Goal: Information Seeking & Learning: Find contact information

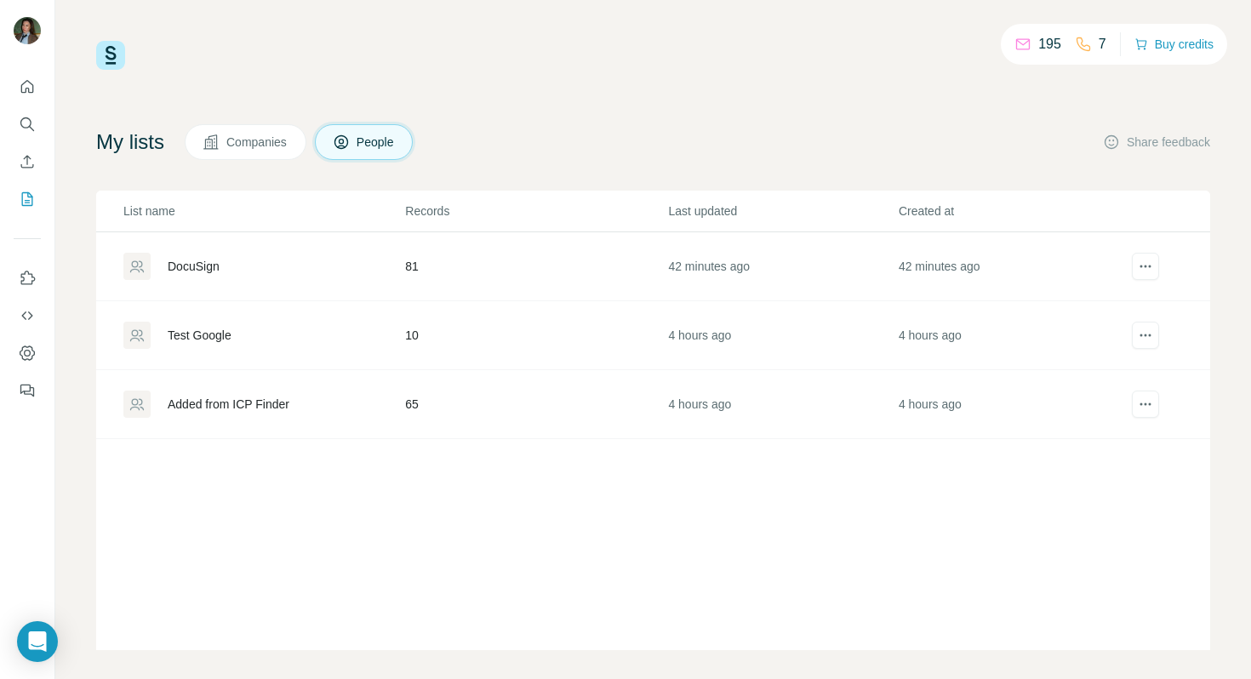
click at [723, 63] on div "195 7 Buy credits" at bounding box center [653, 55] width 1114 height 29
click at [26, 390] on icon "Feedback" at bounding box center [27, 390] width 17 height 17
click at [29, 355] on icon "Dashboard" at bounding box center [27, 353] width 7 height 7
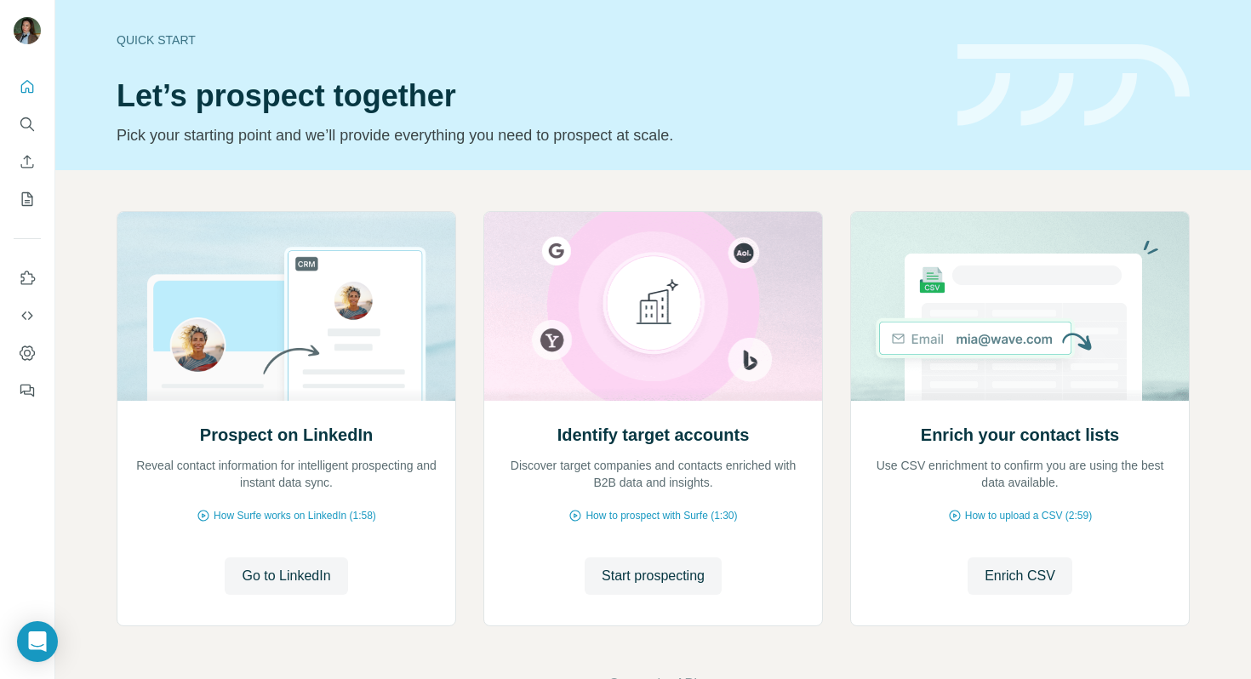
scroll to position [56, 0]
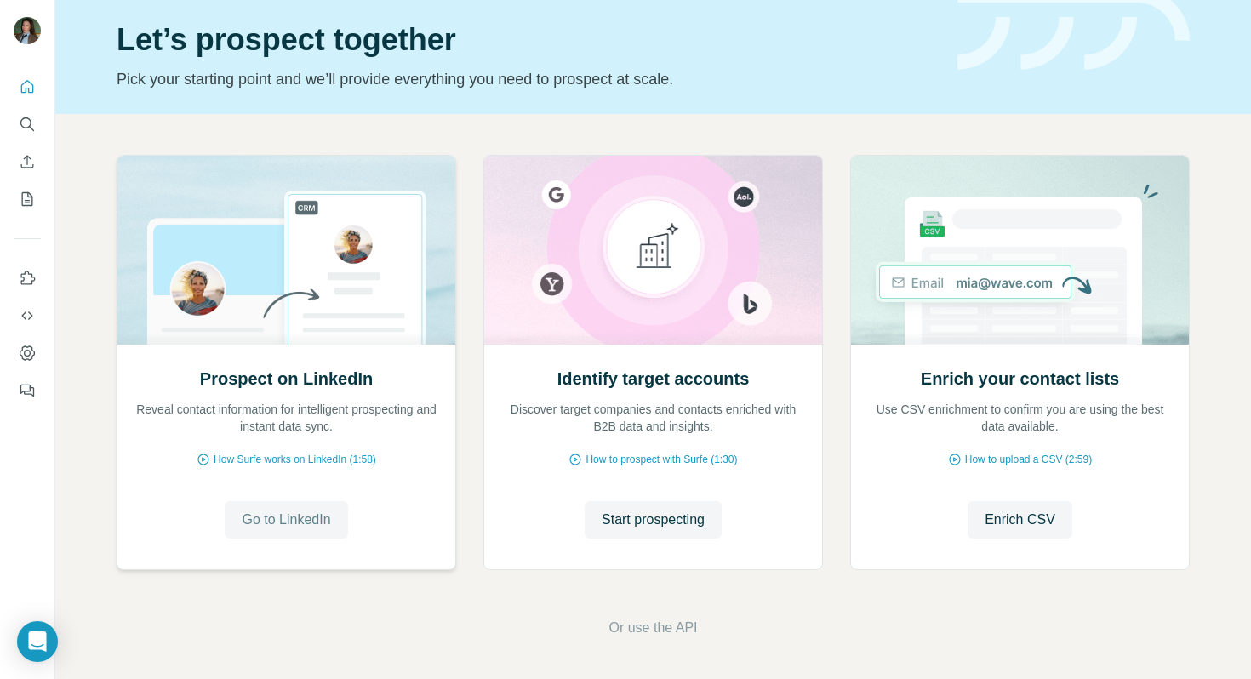
click at [284, 531] on button "Go to LinkedIn" at bounding box center [286, 519] width 123 height 37
click at [330, 532] on button "Go to LinkedIn" at bounding box center [286, 519] width 123 height 37
click at [250, 515] on span "Go to LinkedIn" at bounding box center [286, 520] width 89 height 20
click at [31, 120] on icon "Search" at bounding box center [27, 124] width 17 height 17
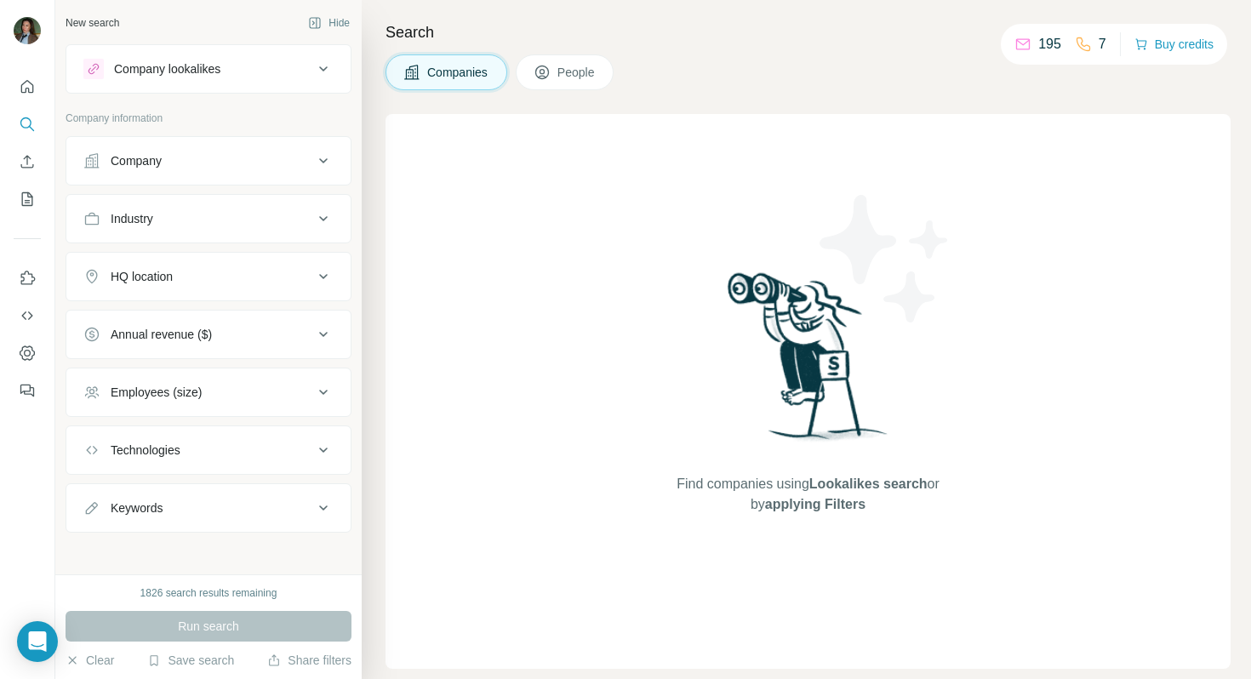
click at [237, 168] on div "Company" at bounding box center [198, 160] width 230 height 17
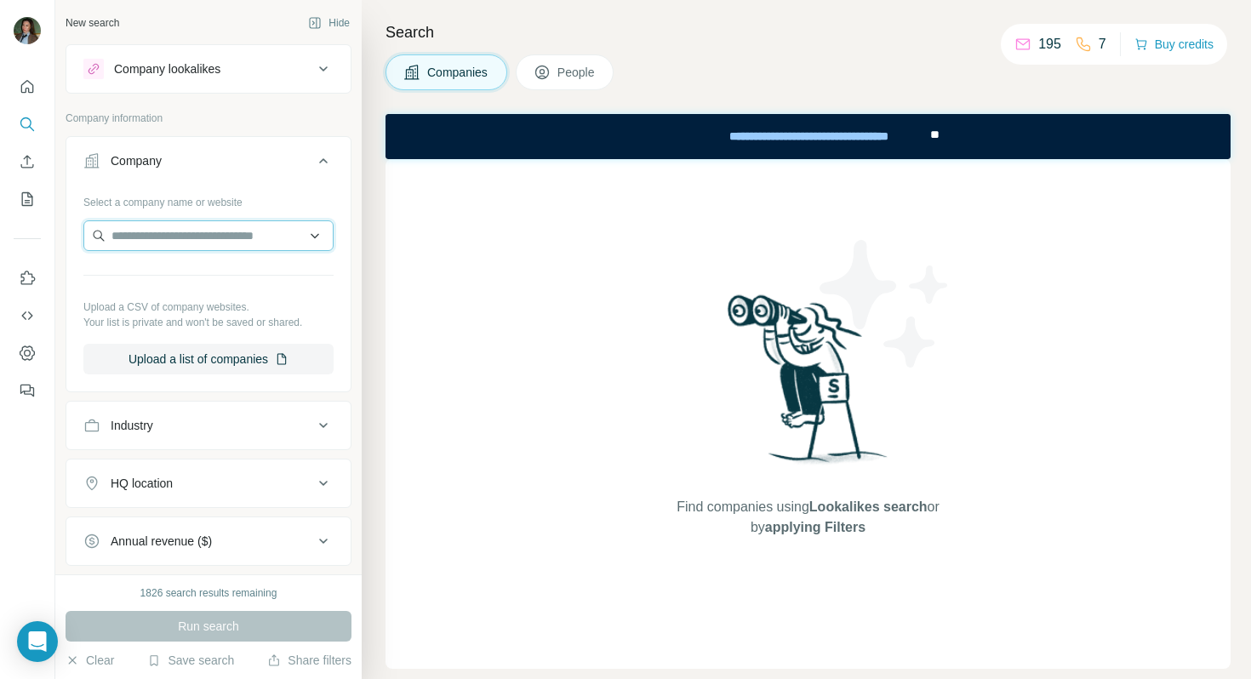
click at [202, 240] on input "text" at bounding box center [208, 235] width 250 height 31
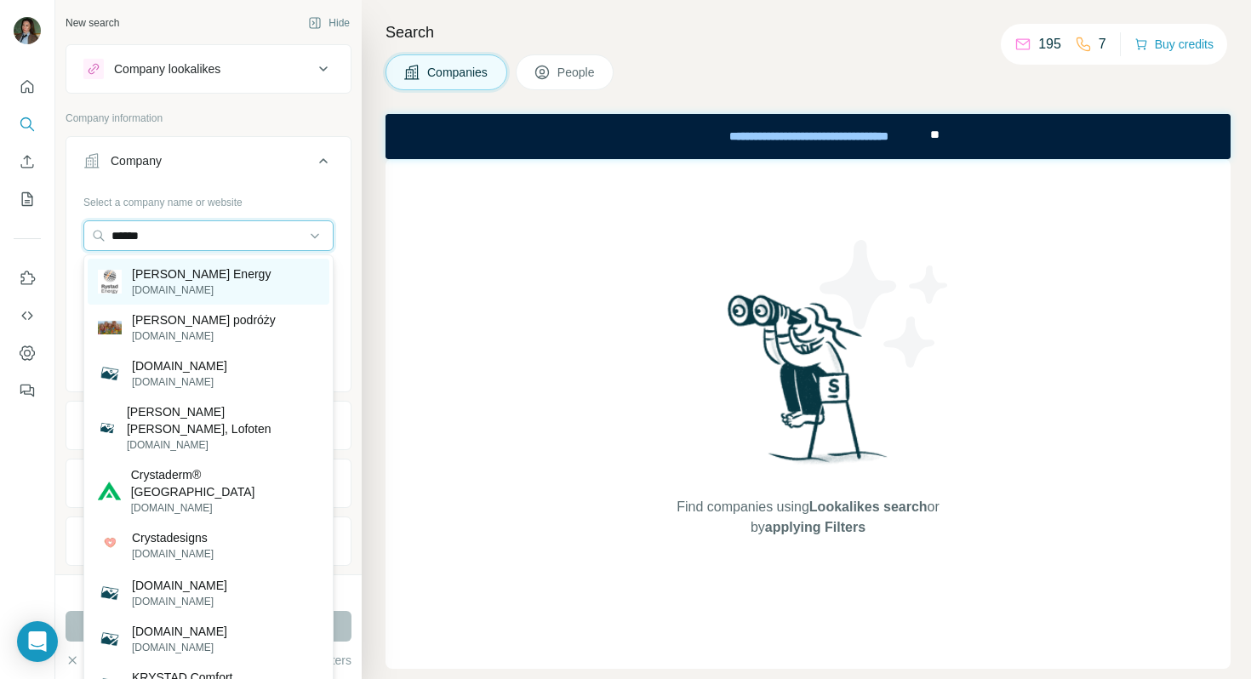
type input "******"
click at [197, 281] on p "Rystad Energy" at bounding box center [201, 274] width 139 height 17
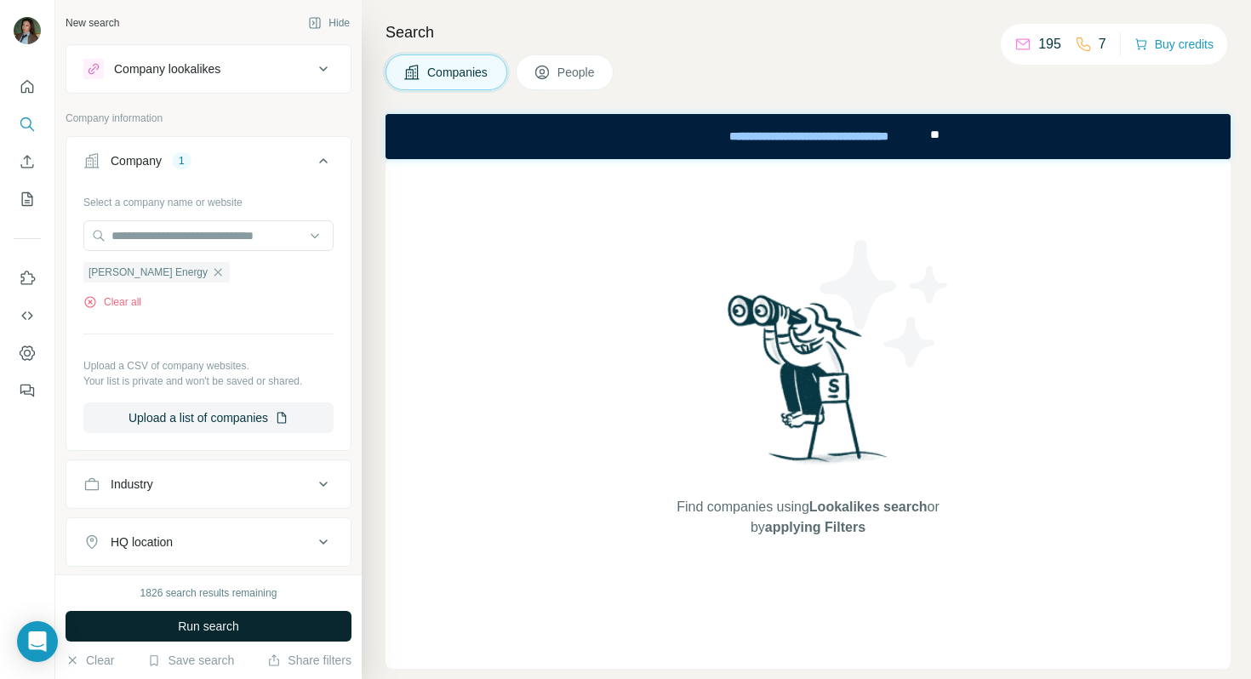
click at [239, 623] on span "Run search" at bounding box center [208, 626] width 61 height 17
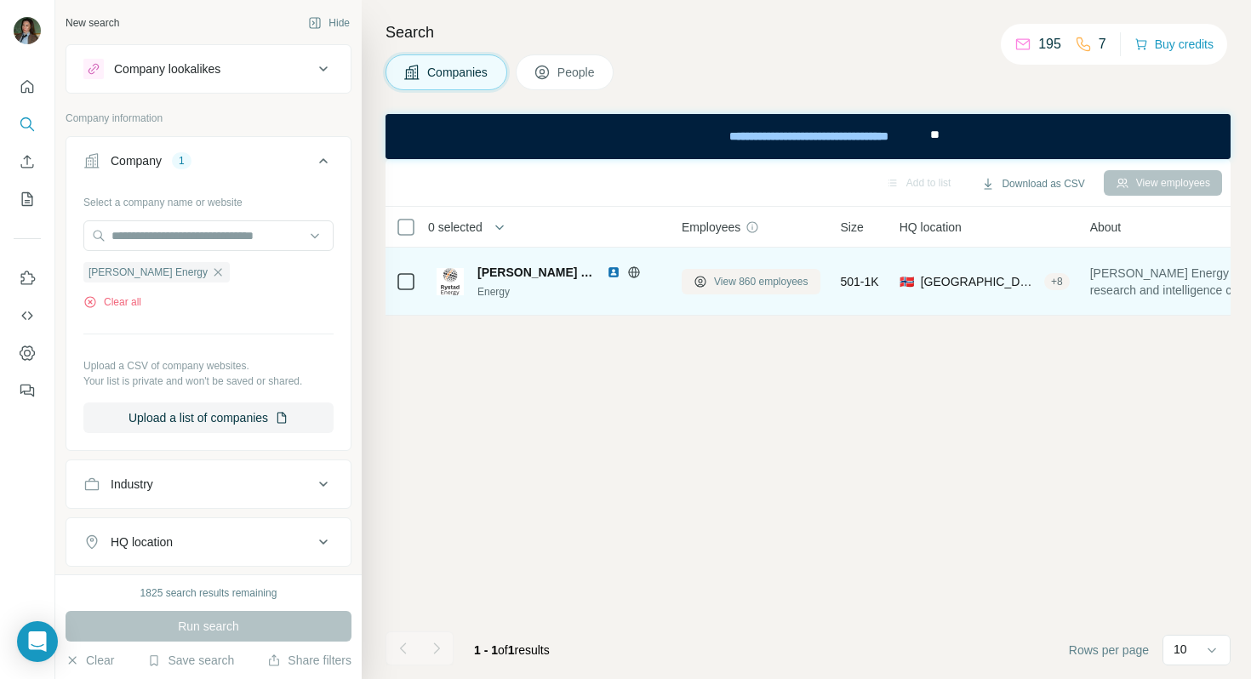
click at [743, 281] on span "View 860 employees" at bounding box center [761, 281] width 94 height 15
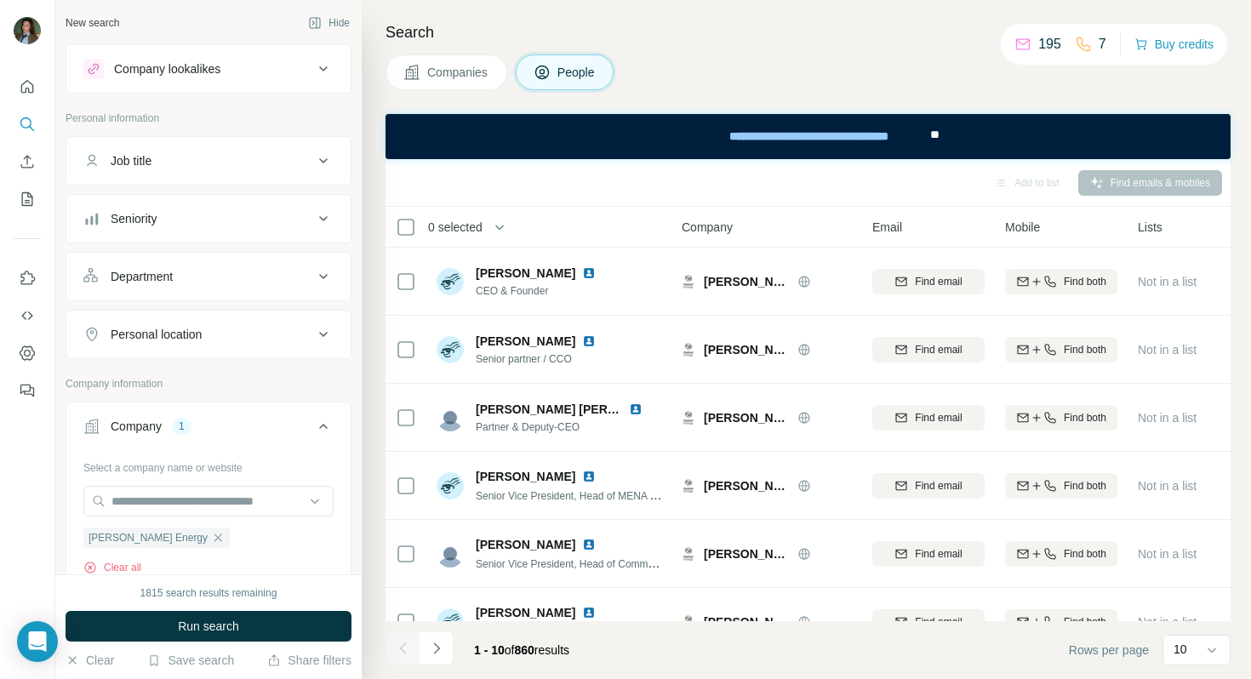
click at [237, 159] on div "Job title" at bounding box center [198, 160] width 230 height 17
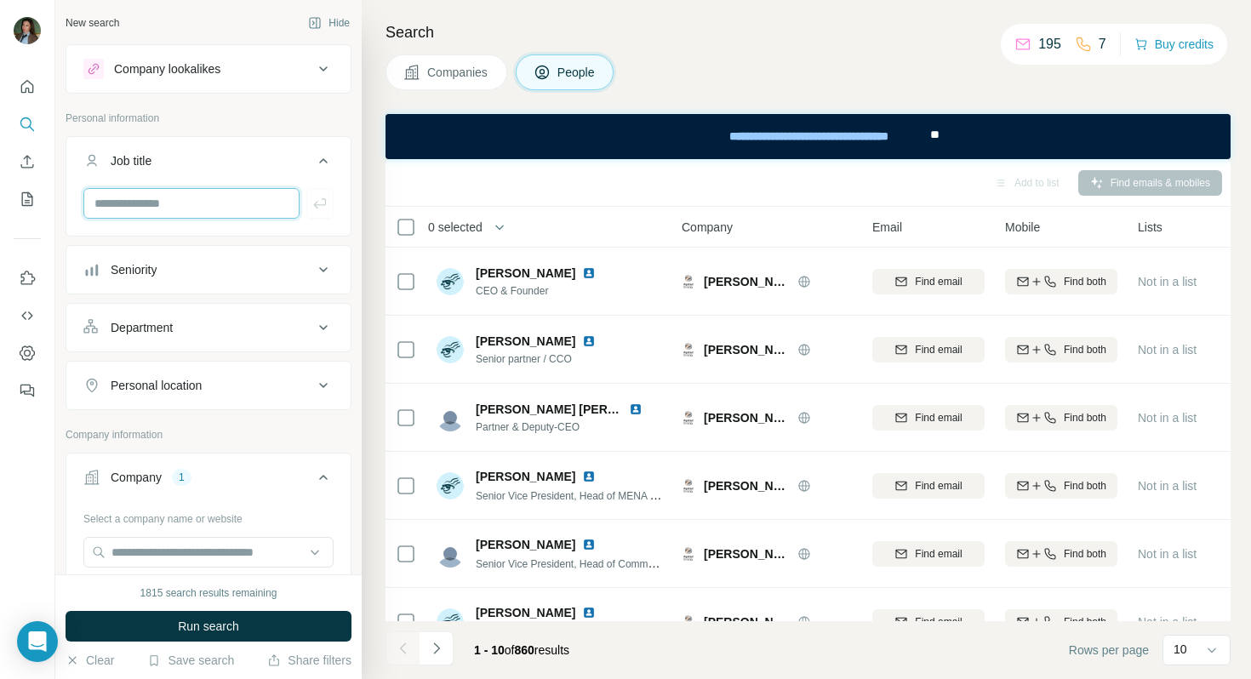
click at [228, 203] on input "text" at bounding box center [191, 203] width 216 height 31
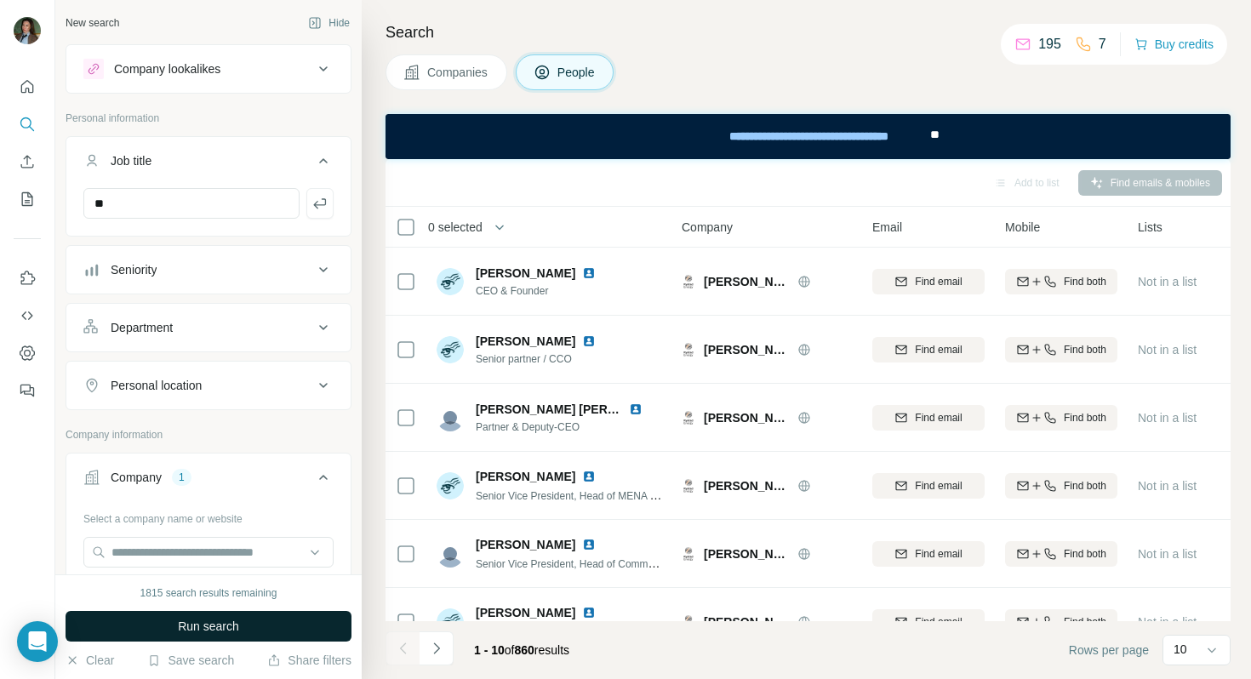
click at [288, 620] on button "Run search" at bounding box center [209, 626] width 286 height 31
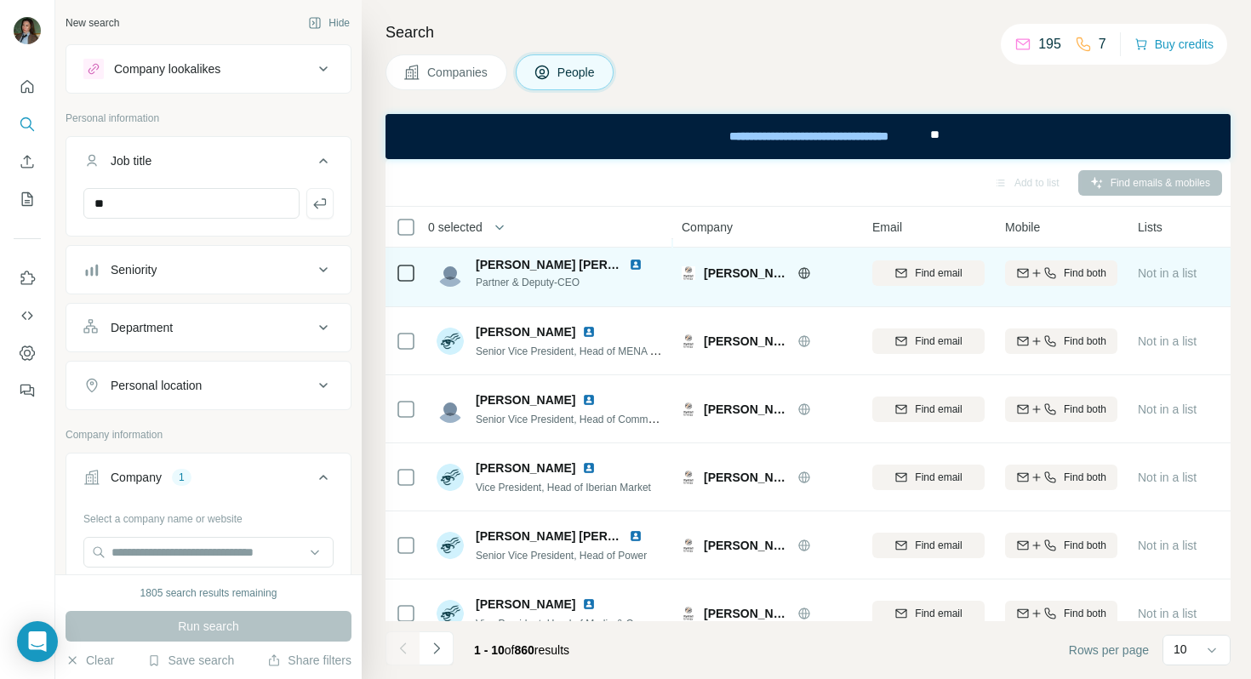
scroll to position [307, 0]
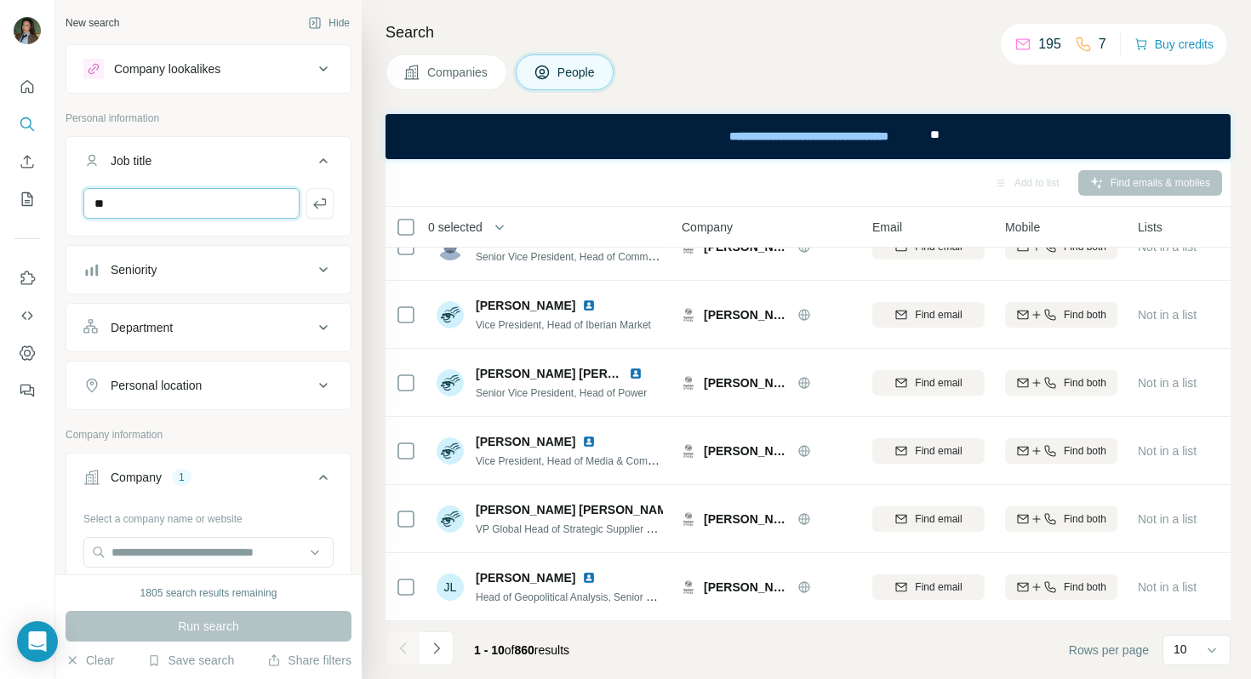
click at [185, 203] on input "**" at bounding box center [191, 203] width 216 height 31
type input "*"
click at [266, 205] on input "text" at bounding box center [191, 203] width 216 height 31
click at [213, 336] on button "Department" at bounding box center [208, 327] width 284 height 41
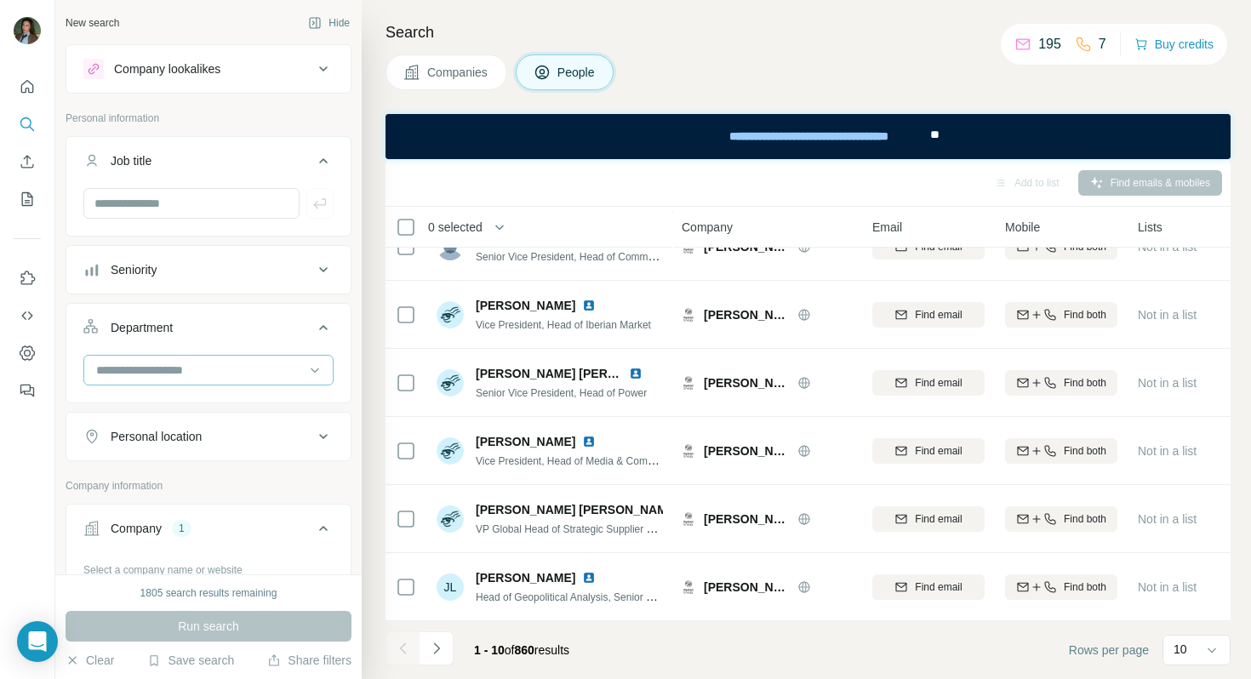
click at [235, 370] on input at bounding box center [199, 370] width 210 height 19
click at [209, 495] on div "HR" at bounding box center [209, 483] width 242 height 31
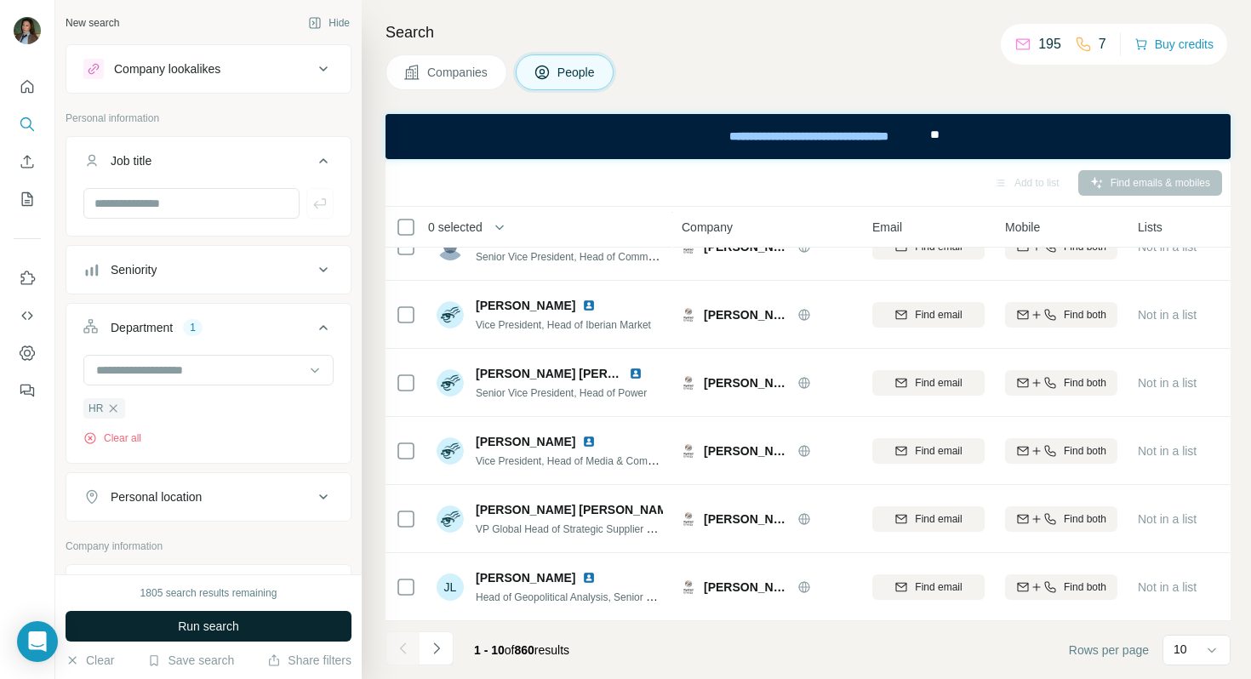
click at [227, 622] on span "Run search" at bounding box center [208, 626] width 61 height 17
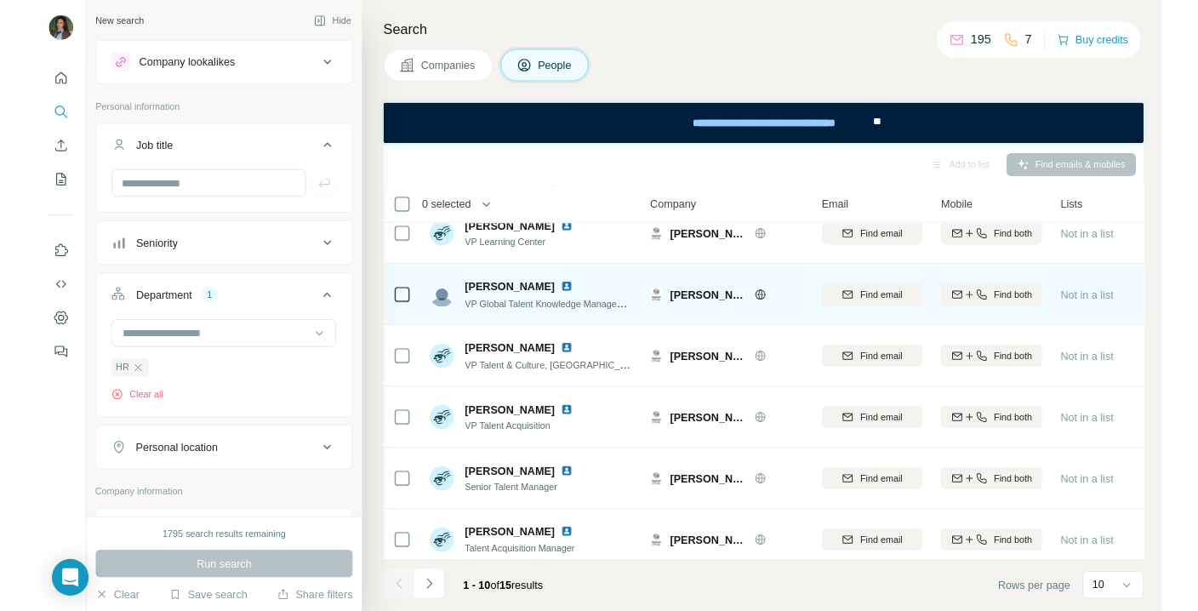
scroll to position [91, 0]
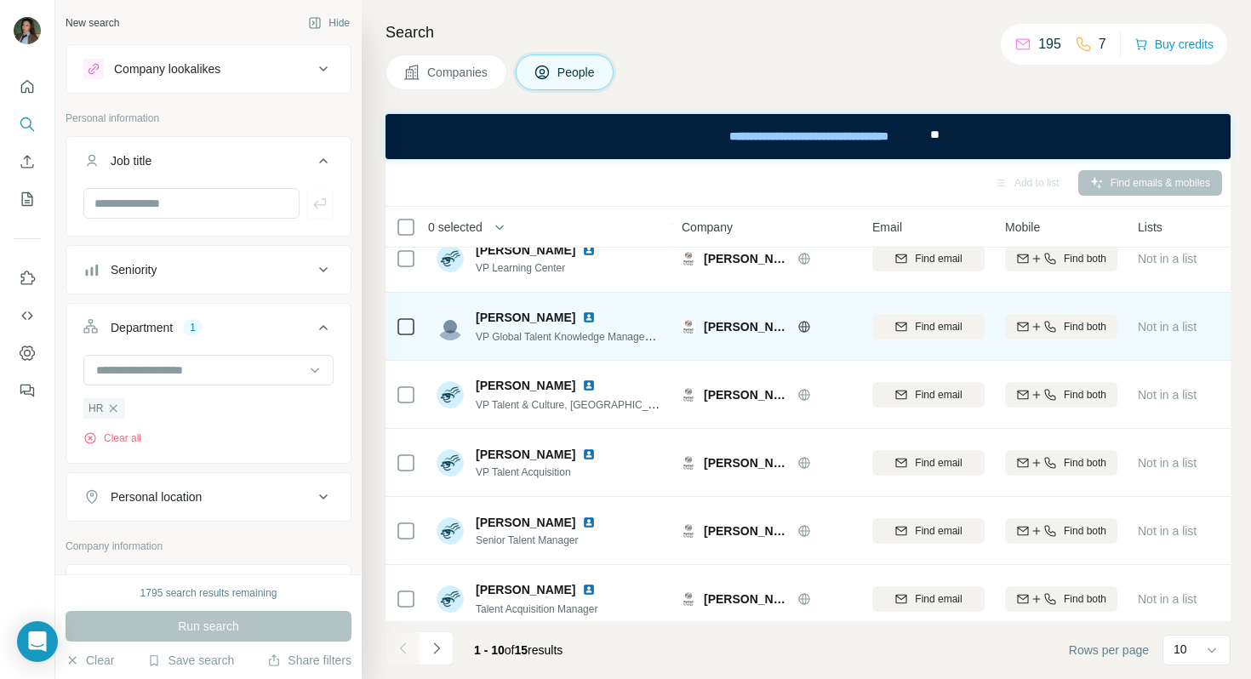
click at [582, 321] on img at bounding box center [589, 318] width 14 height 14
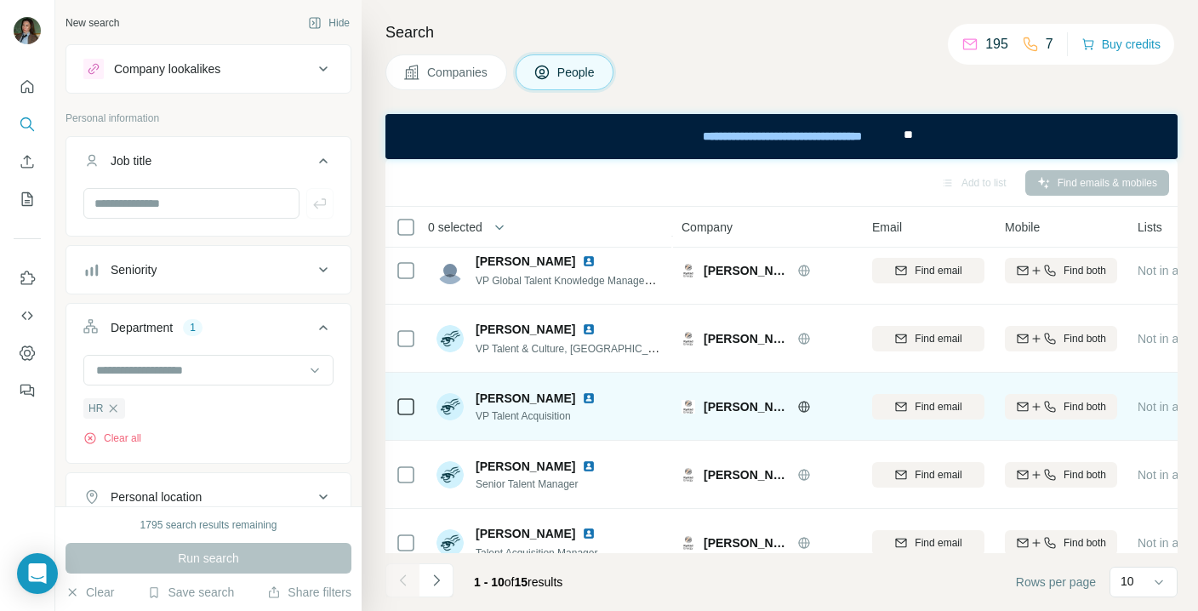
scroll to position [157, 0]
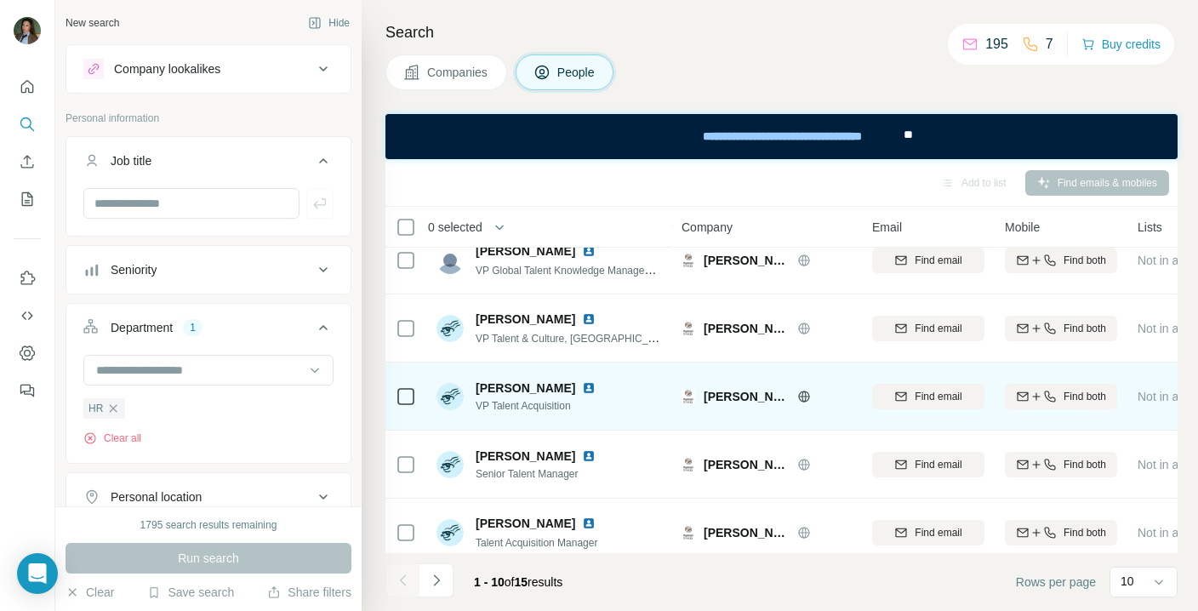
click at [582, 392] on img at bounding box center [589, 388] width 14 height 14
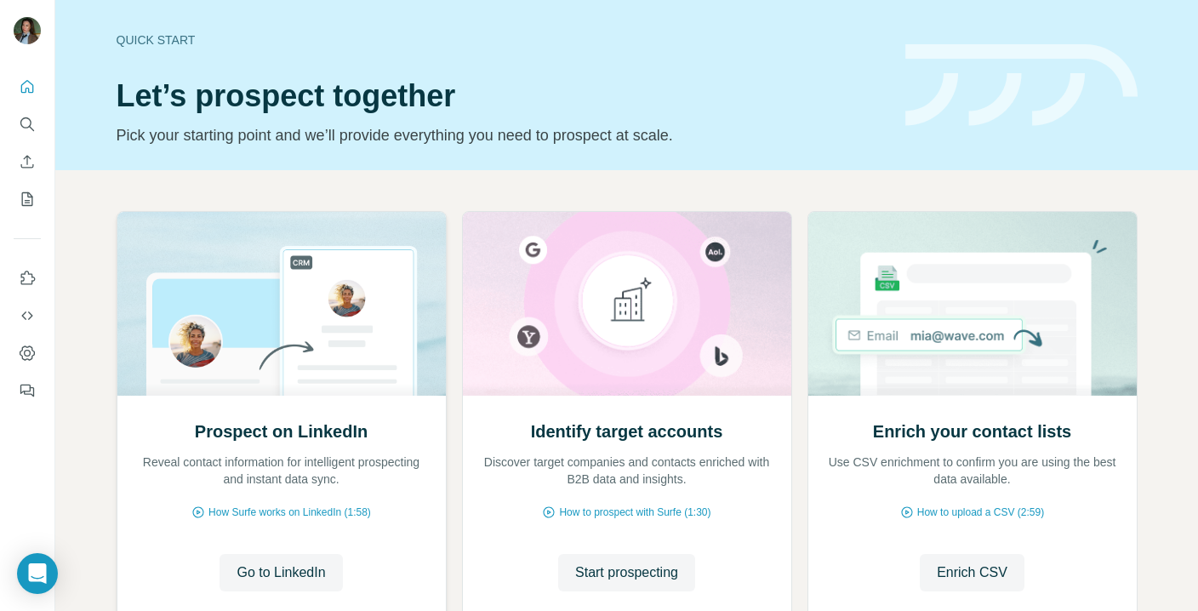
scroll to position [121, 0]
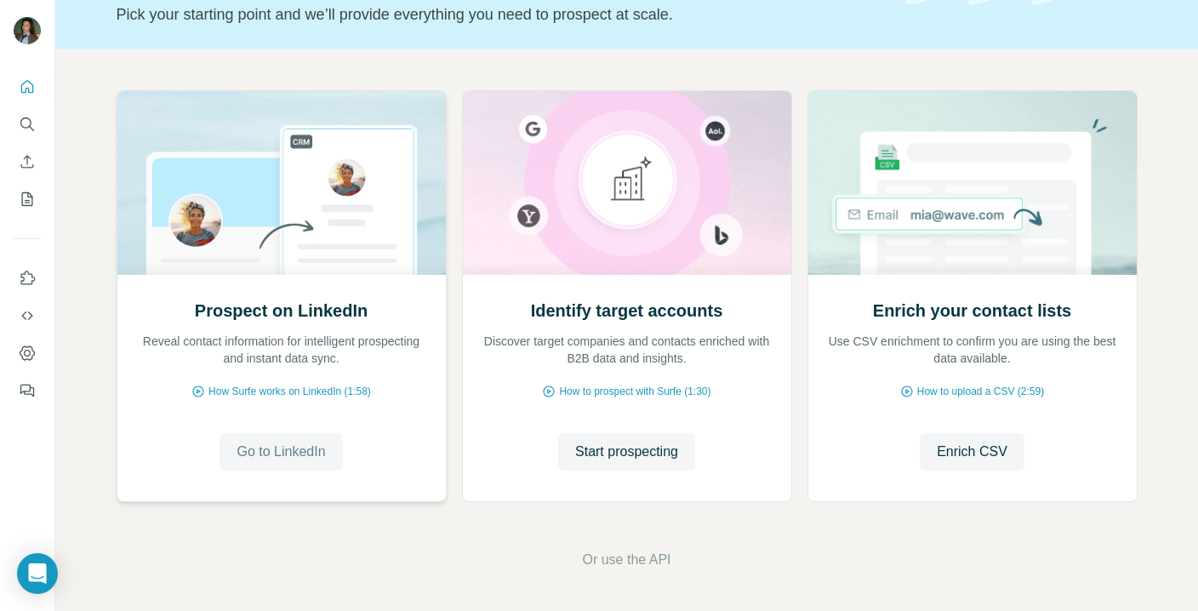
click at [304, 443] on span "Go to LinkedIn" at bounding box center [281, 452] width 89 height 20
click at [24, 91] on icon "Quick start" at bounding box center [27, 86] width 17 height 17
click at [24, 131] on icon "Search" at bounding box center [27, 124] width 17 height 17
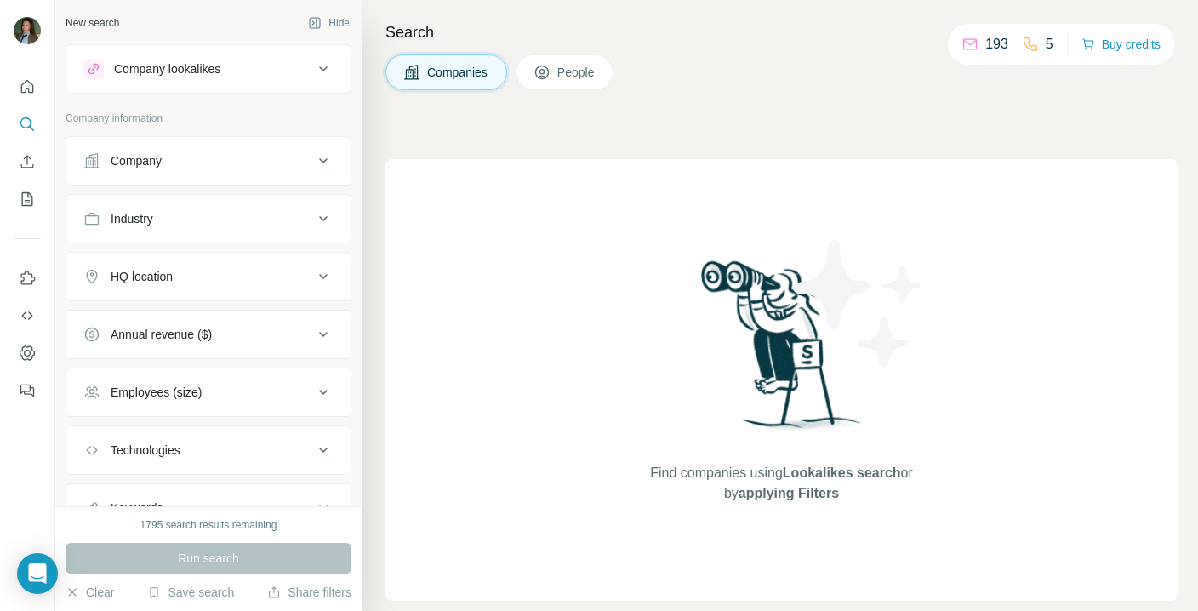
click at [236, 153] on div "Company" at bounding box center [198, 160] width 230 height 17
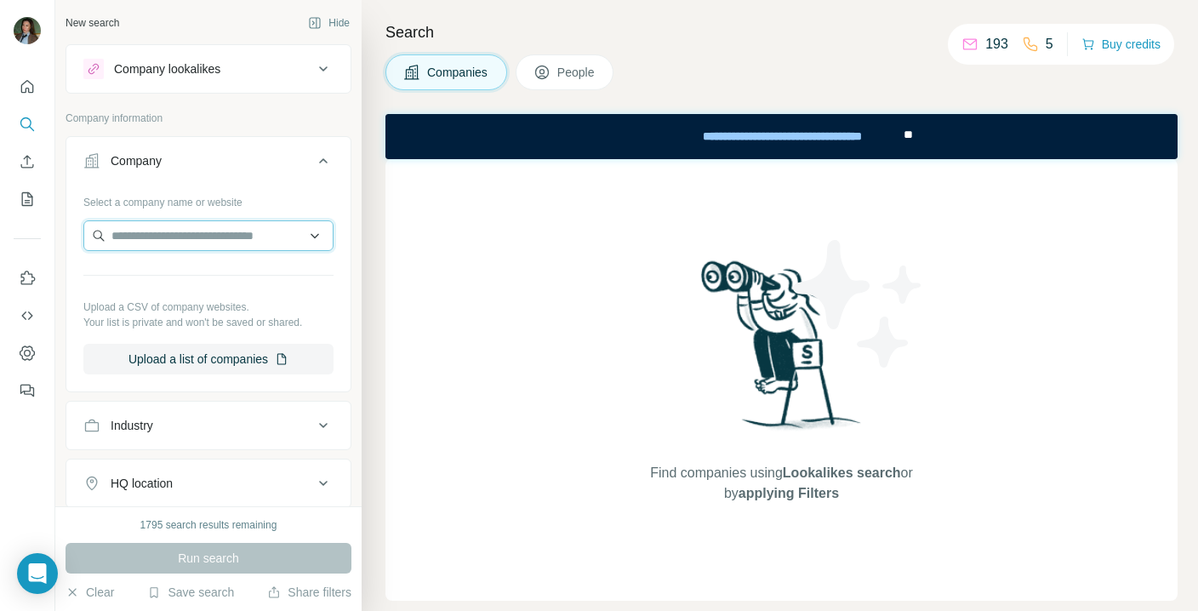
click at [203, 237] on input "text" at bounding box center [208, 235] width 250 height 31
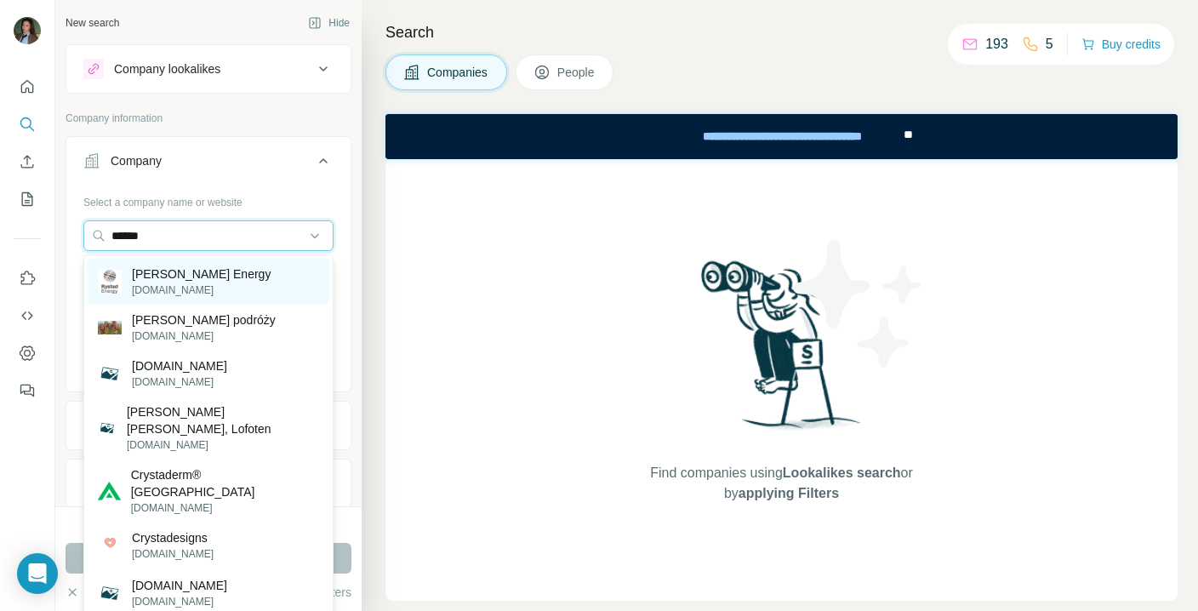
type input "******"
click at [257, 282] on div "Rystad Energy rystadenergy.com" at bounding box center [209, 282] width 242 height 46
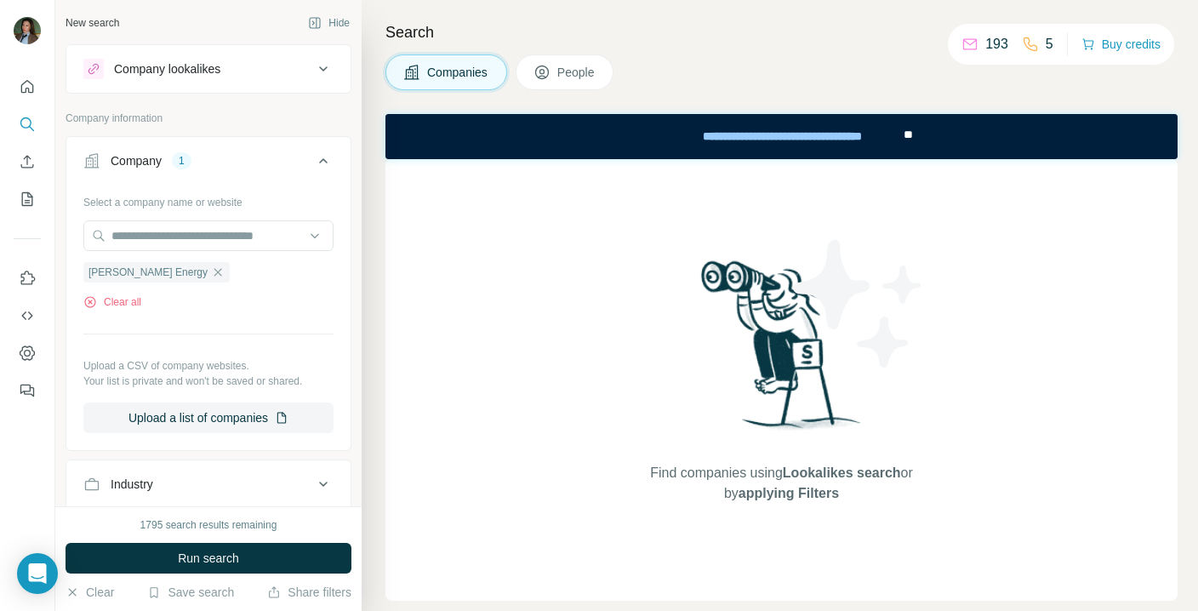
click at [566, 67] on span "People" at bounding box center [576, 72] width 39 height 17
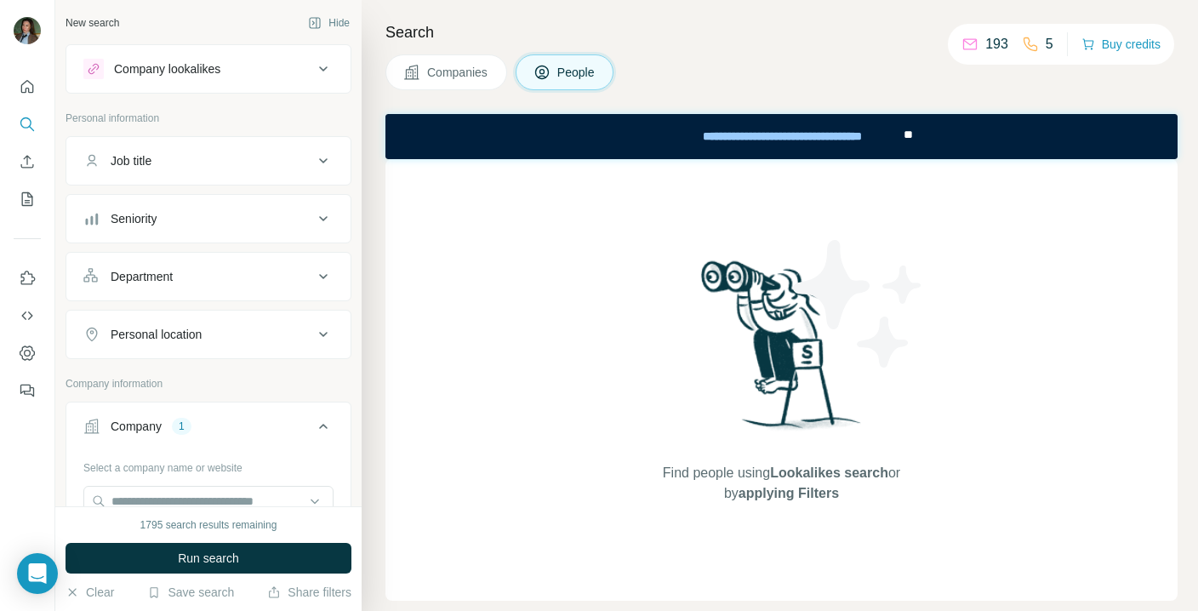
click at [215, 292] on button "Department" at bounding box center [208, 276] width 284 height 41
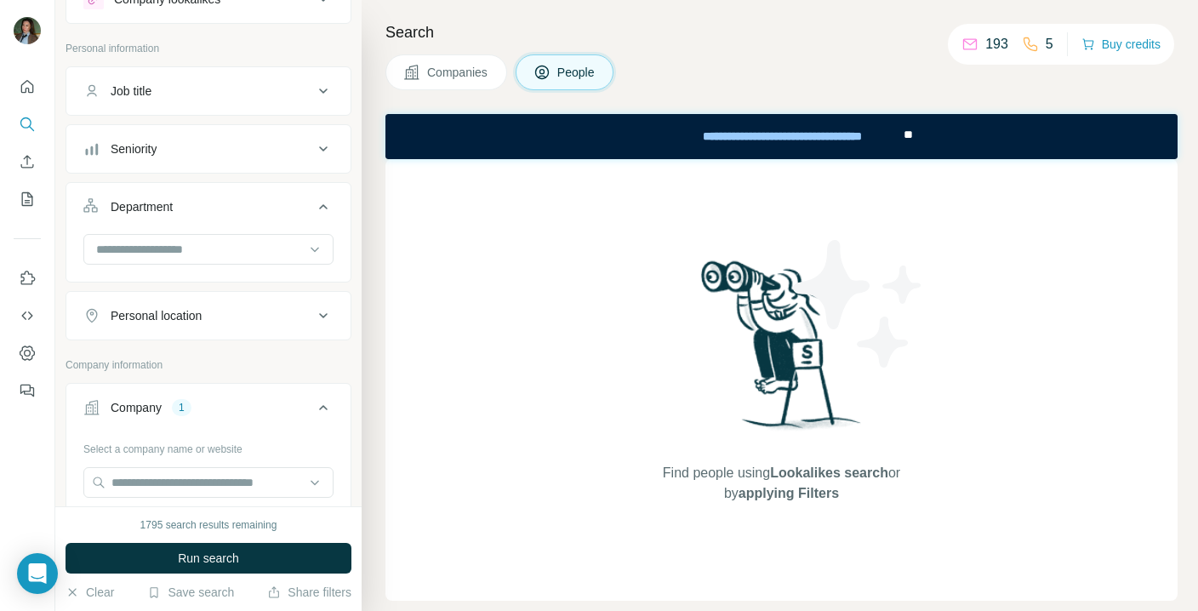
scroll to position [120, 0]
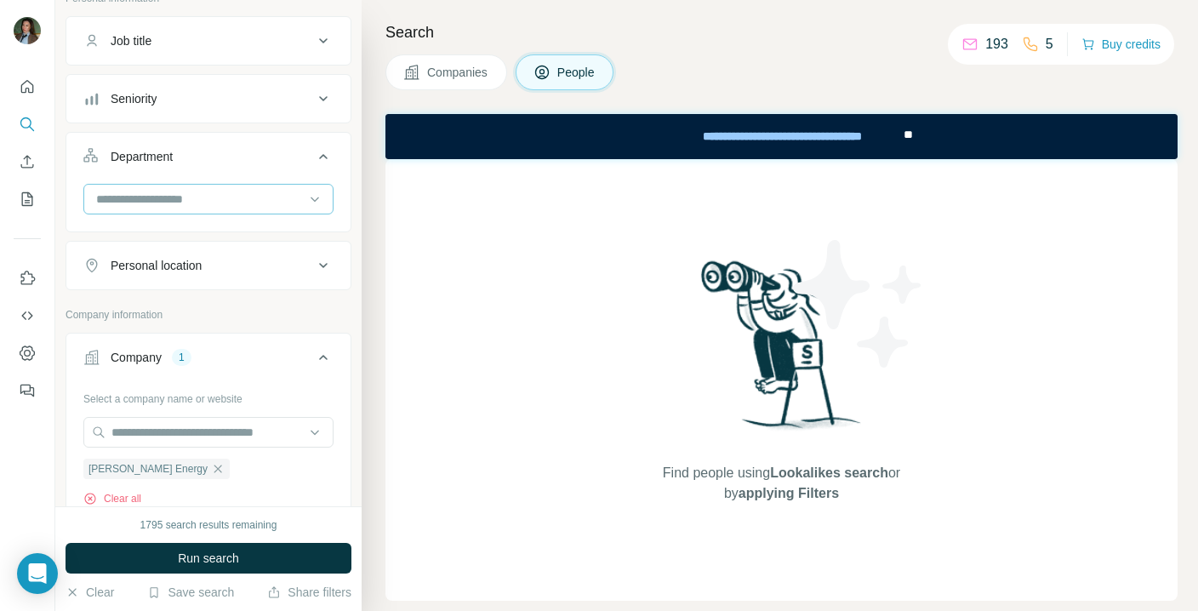
click at [258, 198] on input at bounding box center [199, 199] width 210 height 19
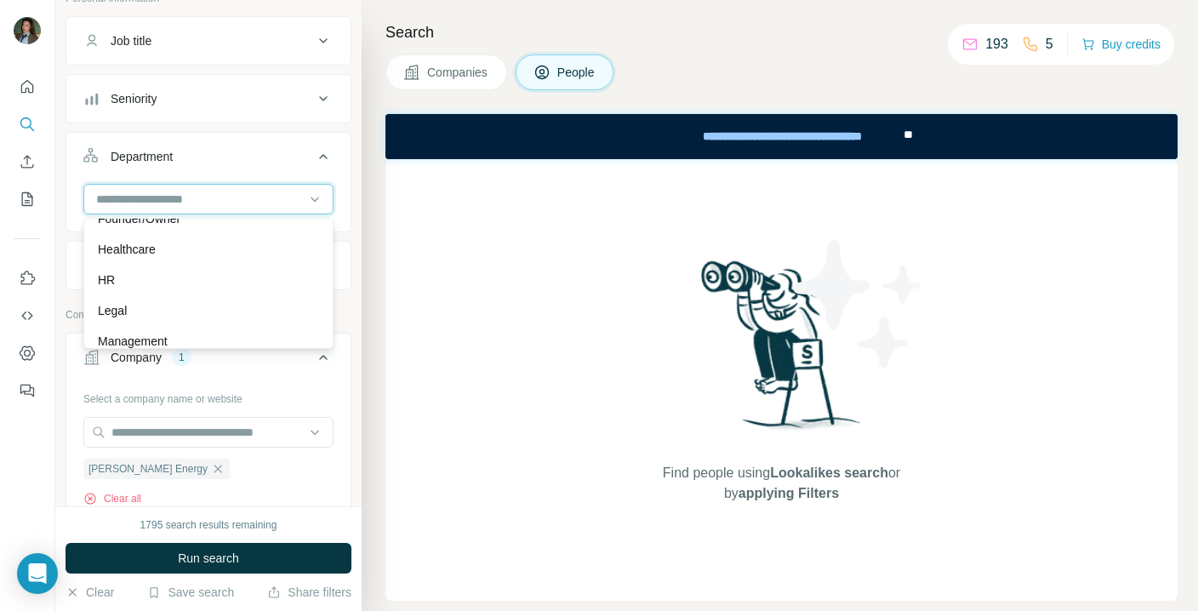
scroll to position [228, 0]
click at [236, 289] on div "HR" at bounding box center [208, 285] width 221 height 17
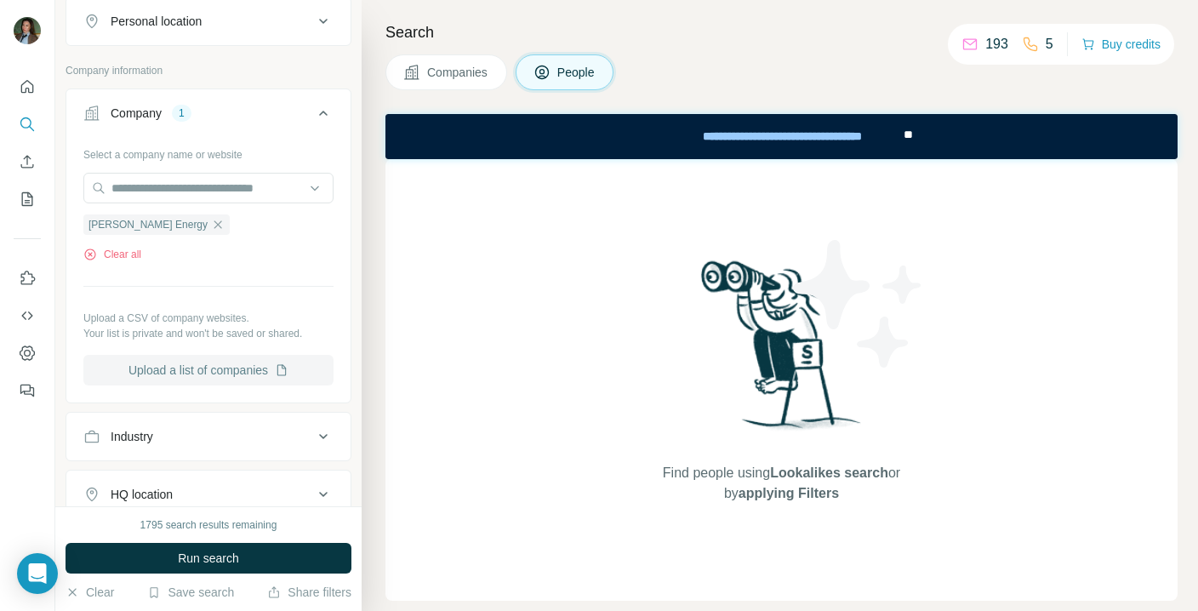
scroll to position [558, 0]
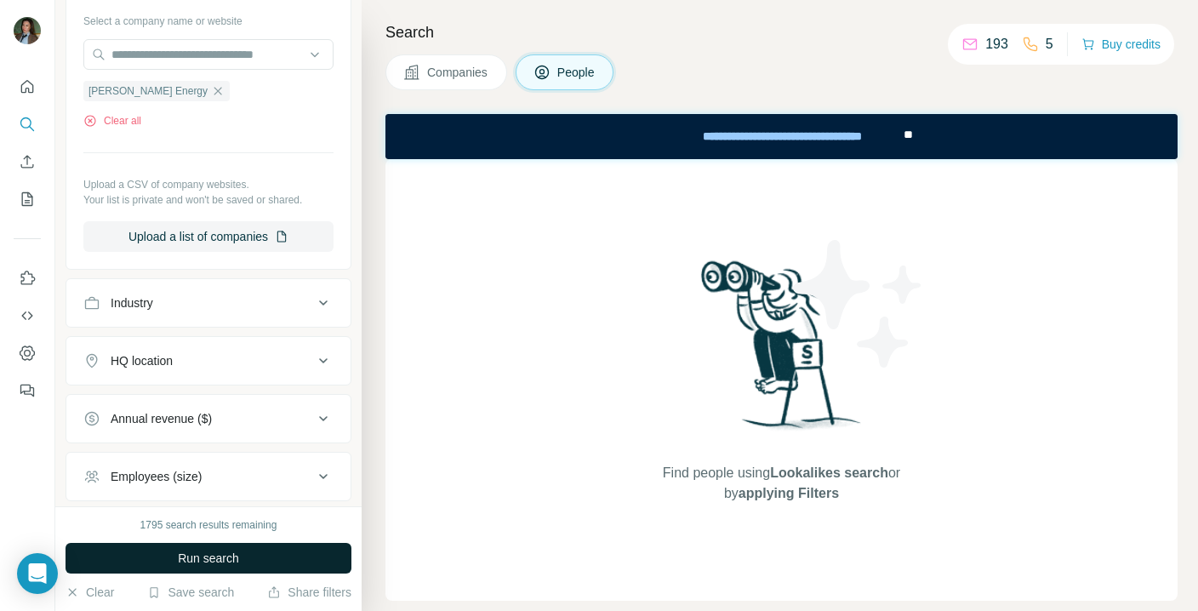
click at [203, 557] on span "Run search" at bounding box center [208, 558] width 61 height 17
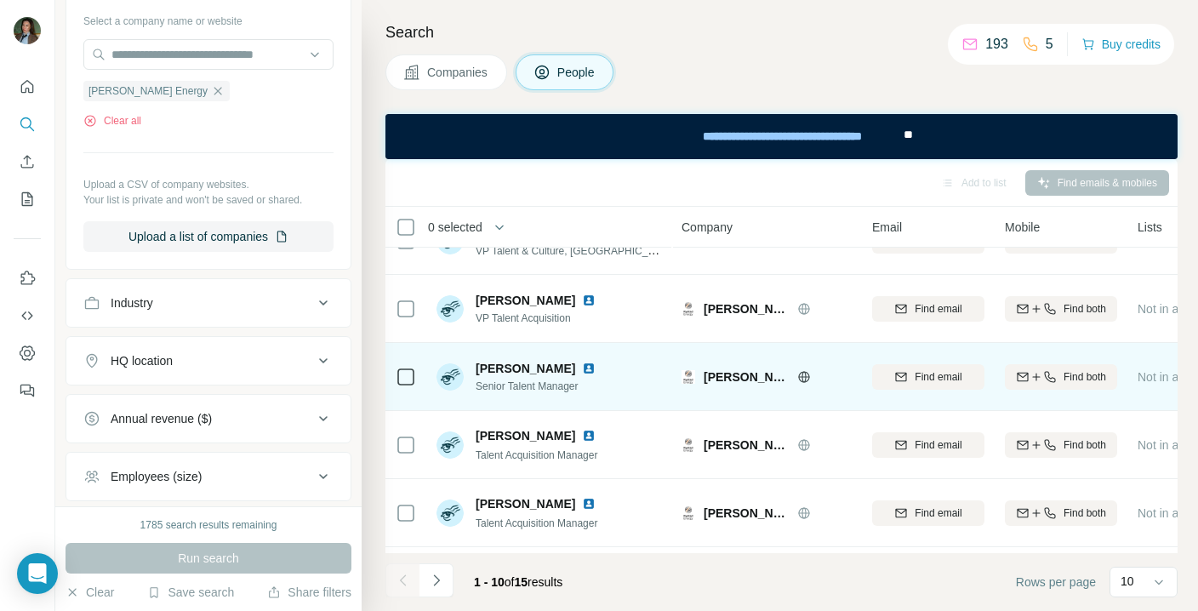
scroll to position [254, 0]
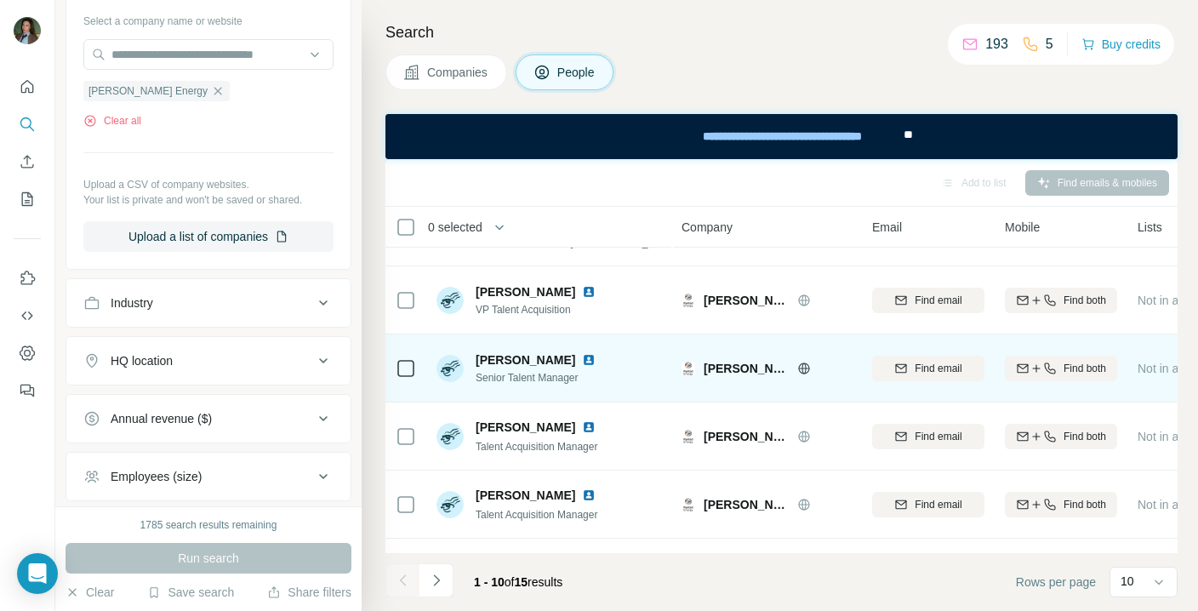
click at [582, 359] on img at bounding box center [589, 360] width 14 height 14
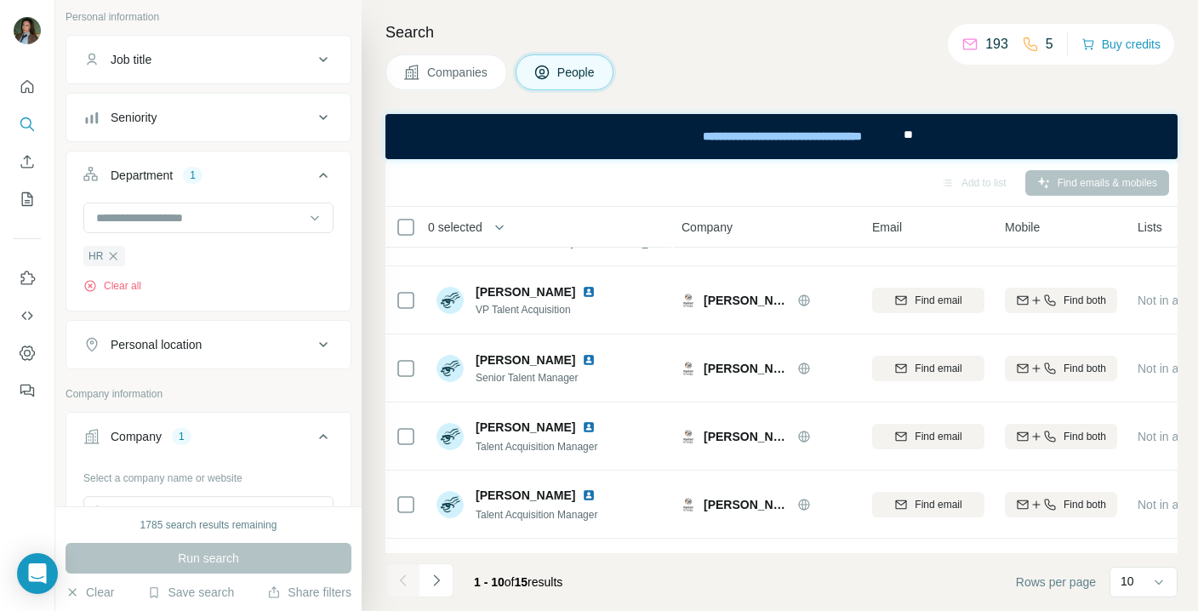
scroll to position [0, 0]
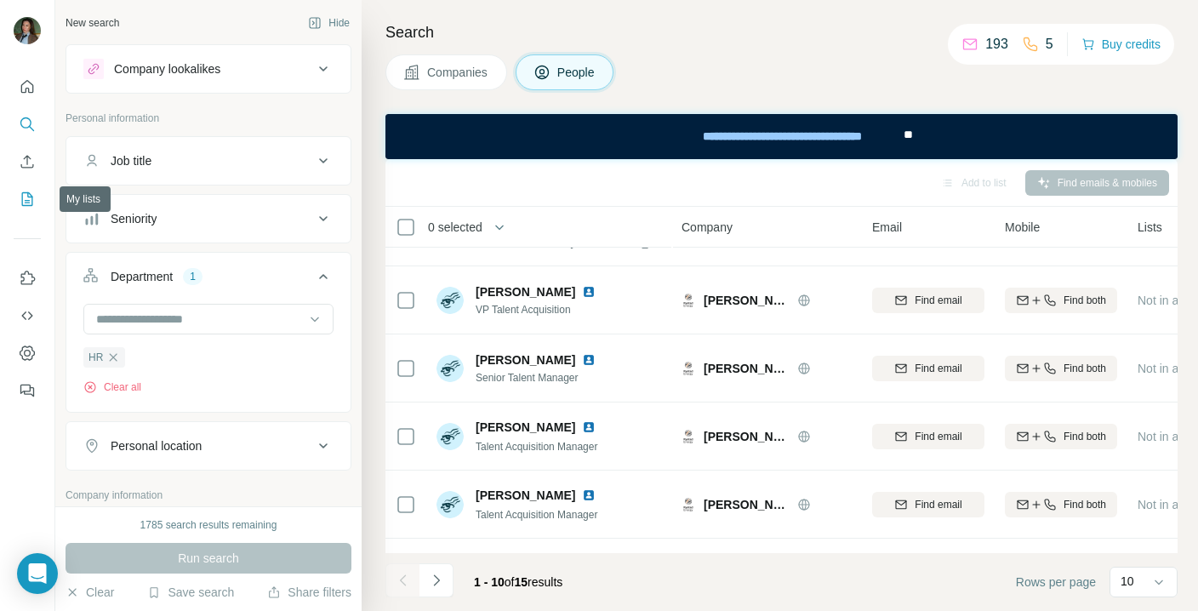
click at [31, 201] on icon "My lists" at bounding box center [27, 199] width 17 height 17
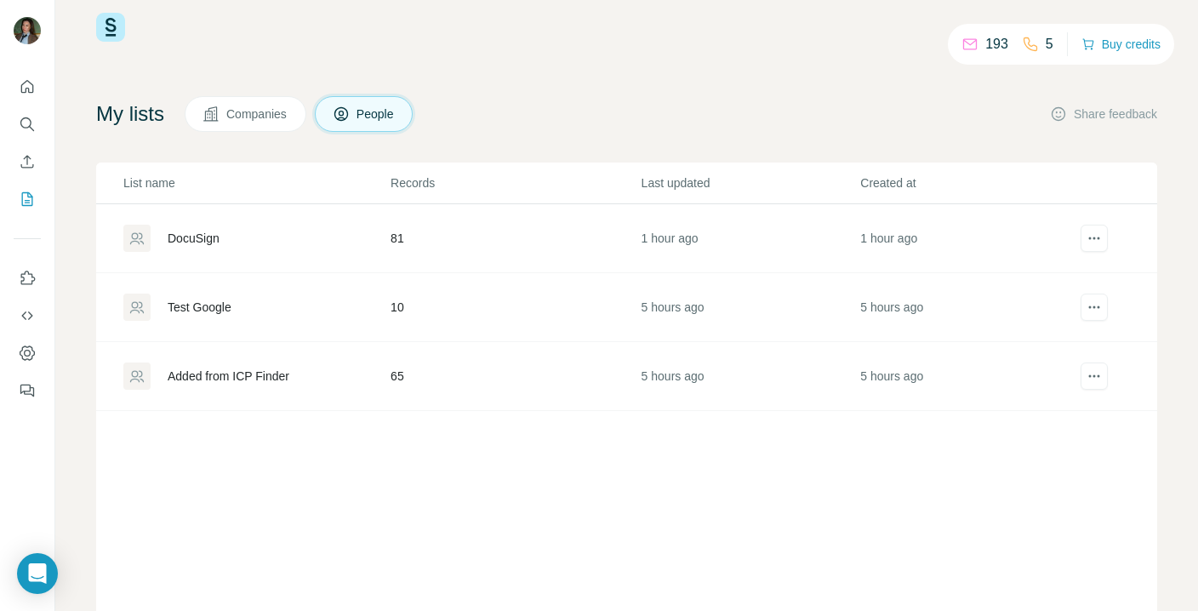
scroll to position [24, 0]
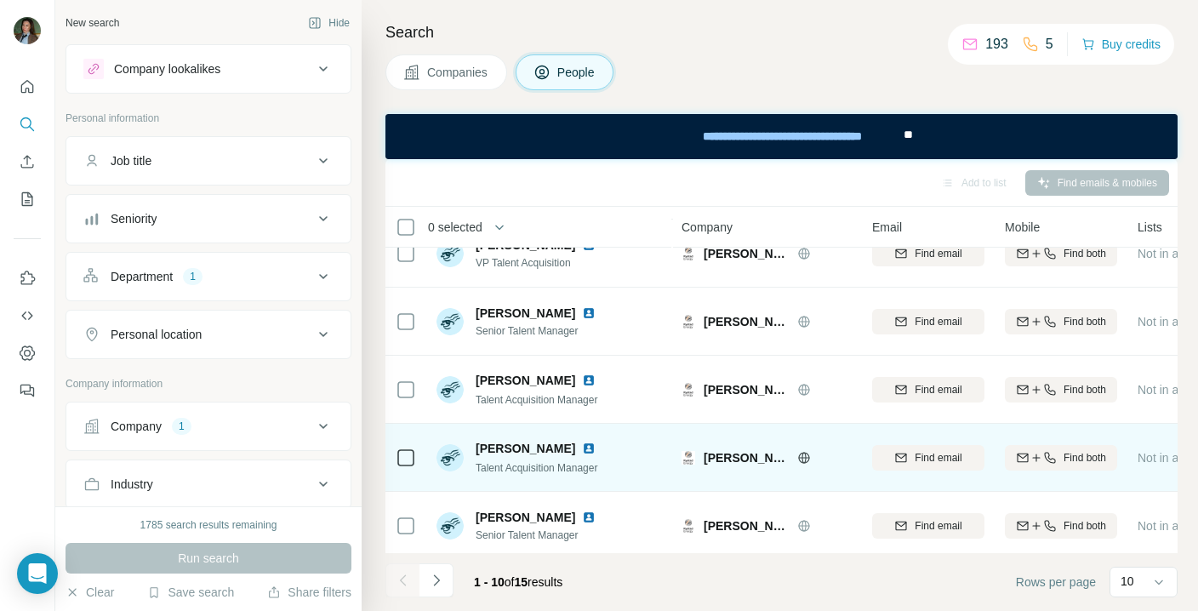
scroll to position [301, 0]
click at [596, 448] on img at bounding box center [589, 448] width 14 height 14
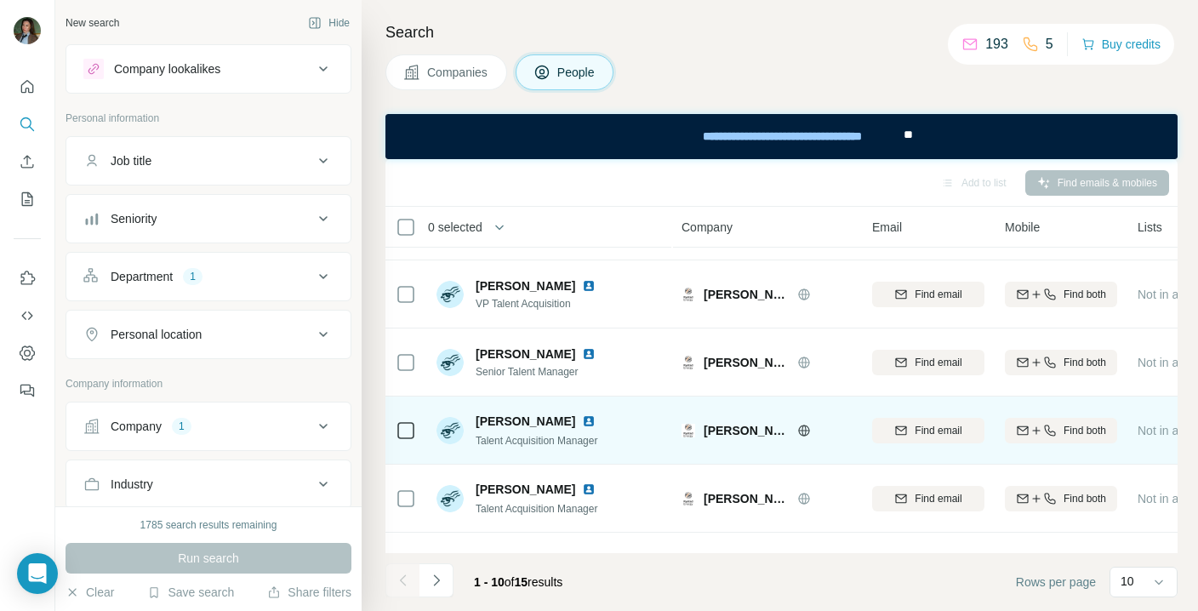
scroll to position [285, 0]
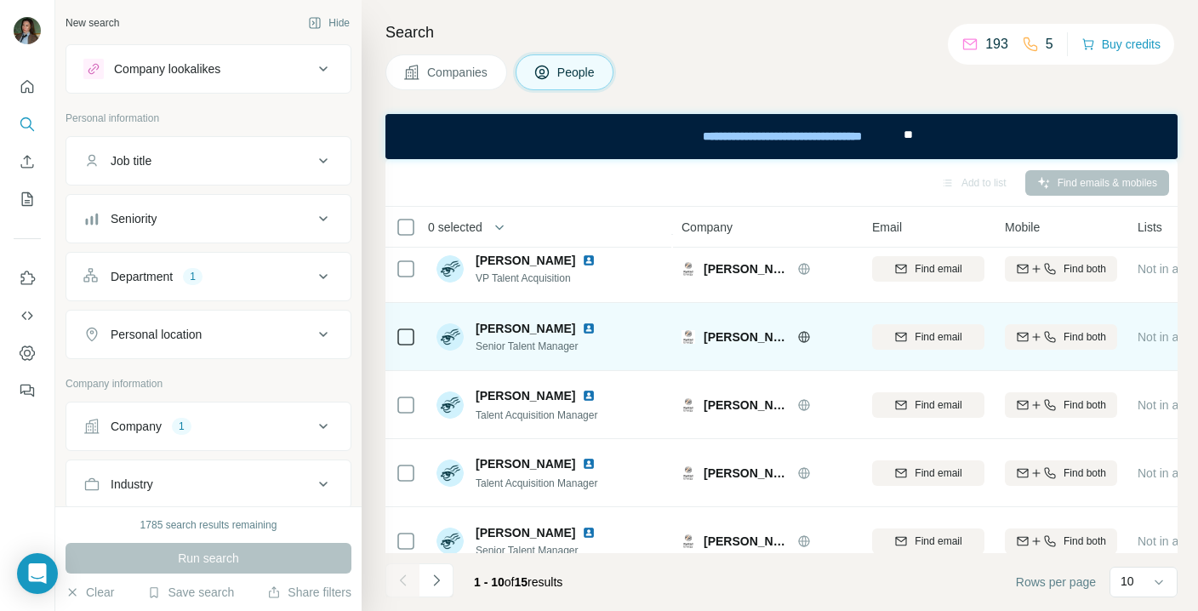
drag, startPoint x: 477, startPoint y: 328, endPoint x: 568, endPoint y: 329, distance: 90.2
click at [568, 329] on span "Camilla Gjersvik" at bounding box center [526, 328] width 100 height 17
copy span "Camilla Gjersvik"
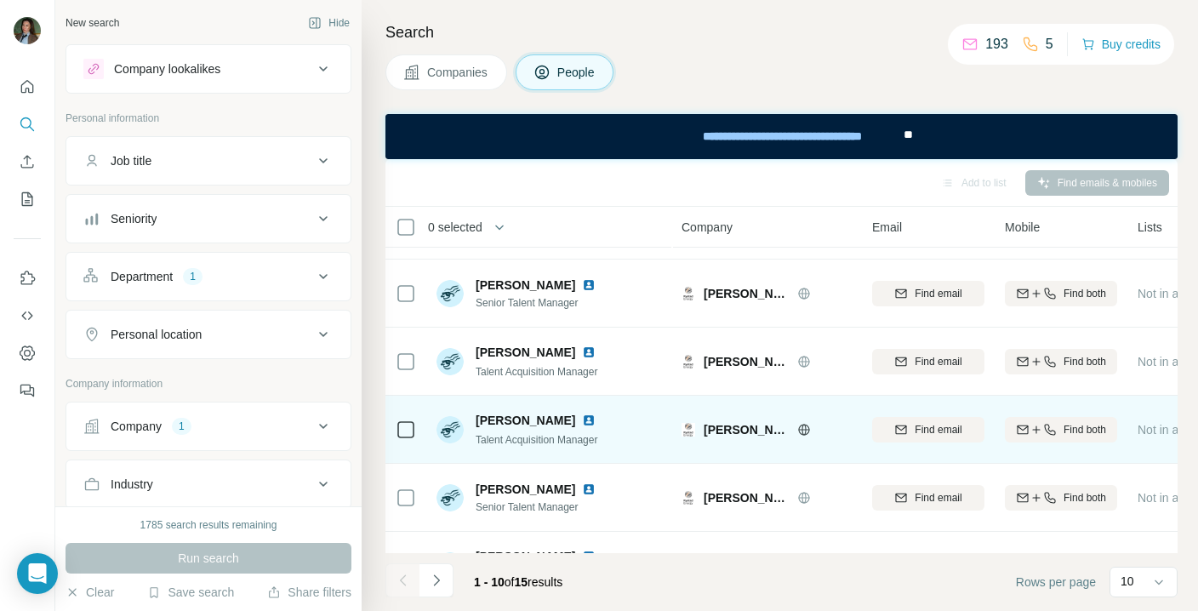
scroll to position [375, 0]
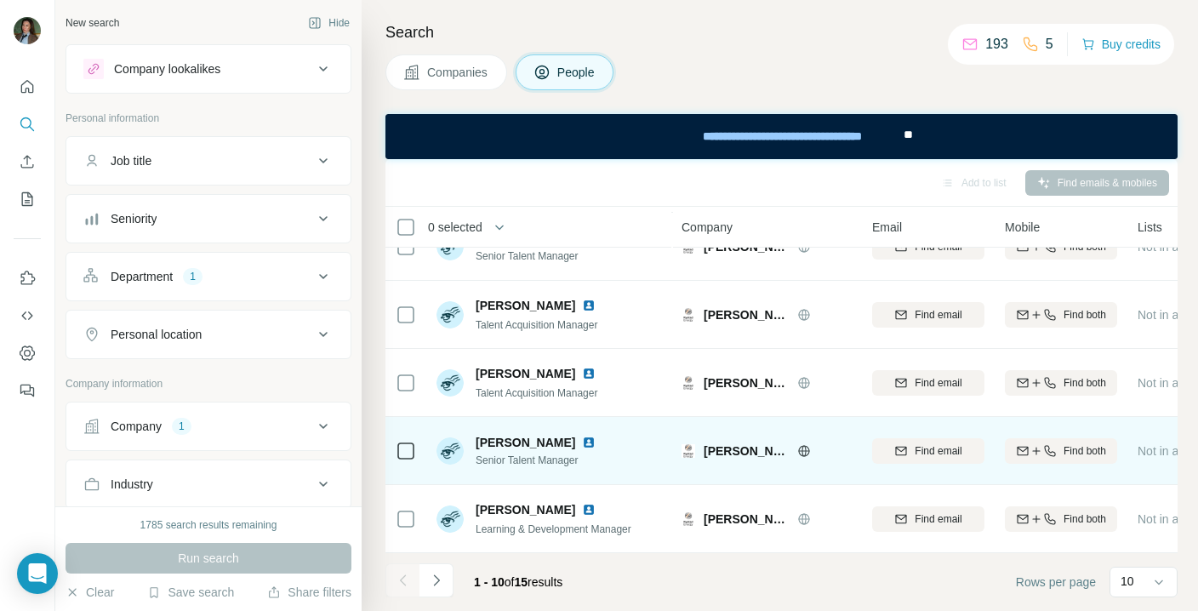
click at [589, 443] on img at bounding box center [589, 443] width 14 height 14
click at [587, 443] on img at bounding box center [589, 443] width 14 height 14
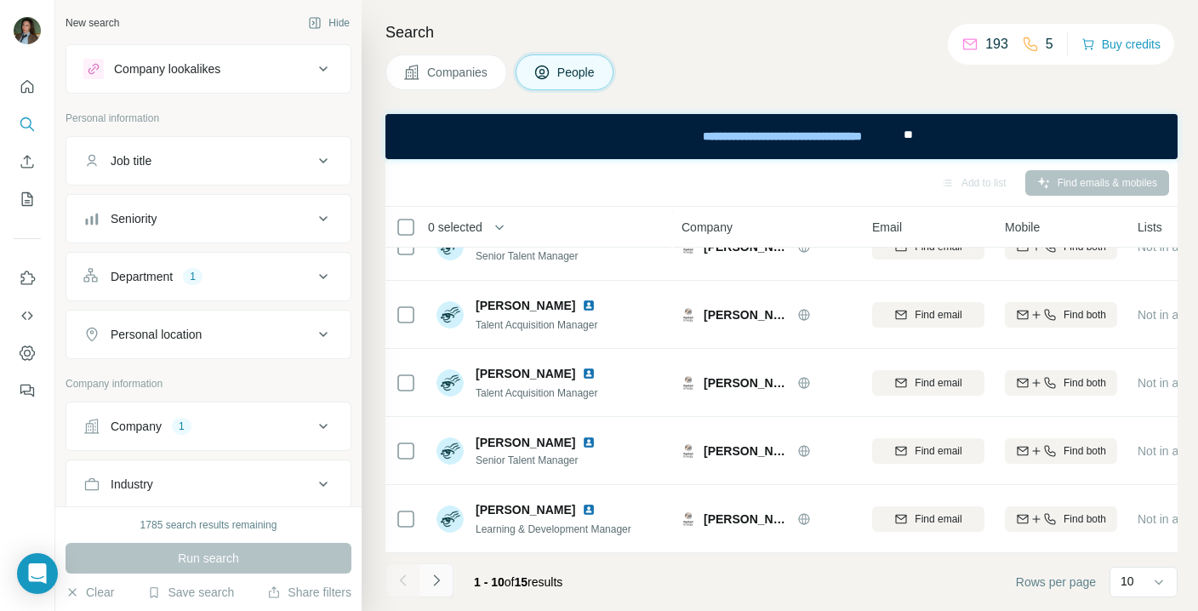
click at [433, 579] on icon "Navigate to next page" at bounding box center [436, 580] width 17 height 17
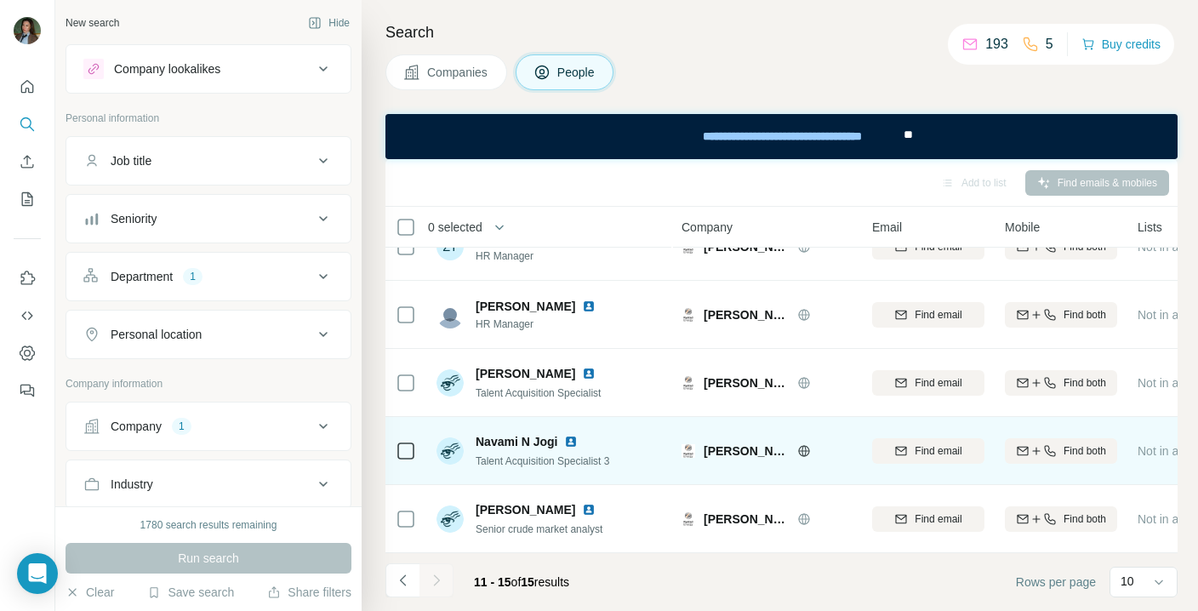
scroll to position [0, 0]
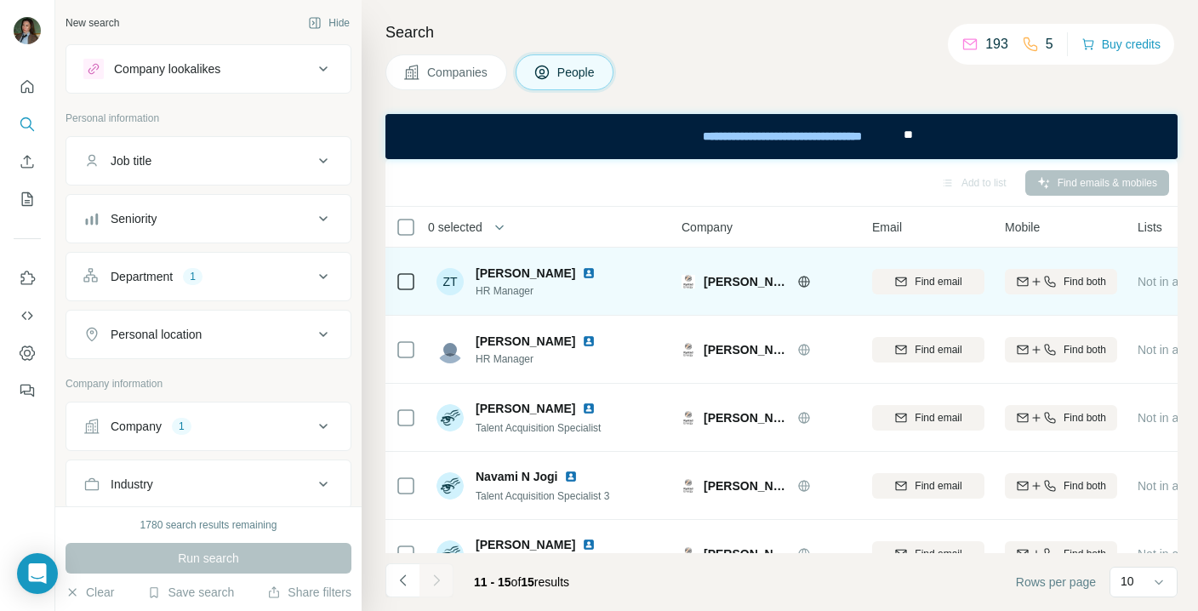
click at [582, 273] on img at bounding box center [589, 273] width 14 height 14
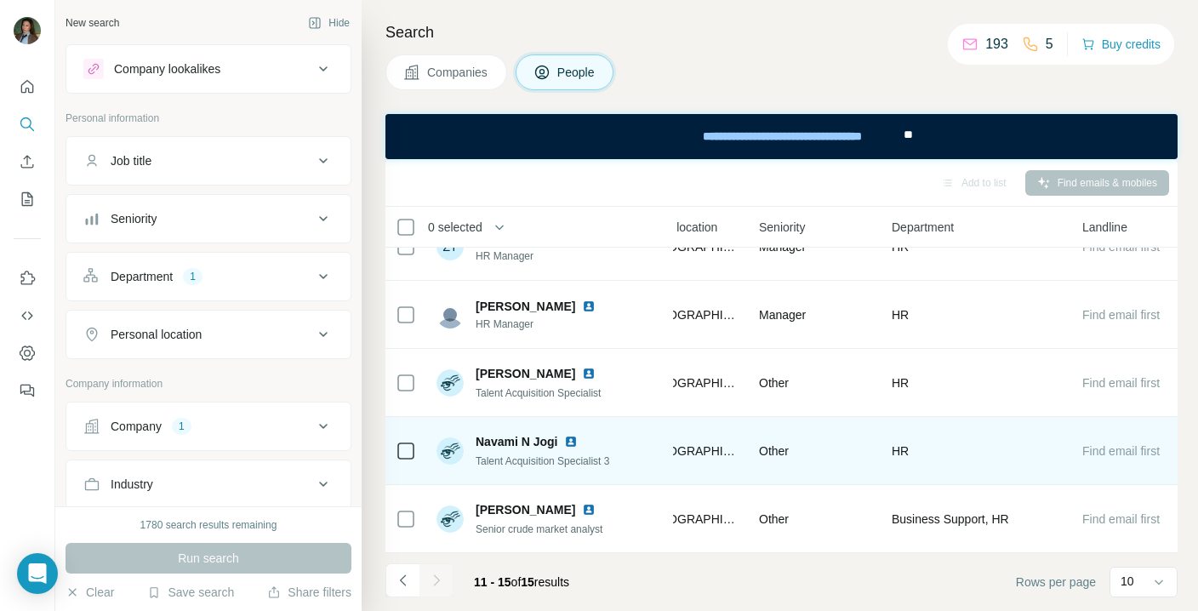
scroll to position [35, 672]
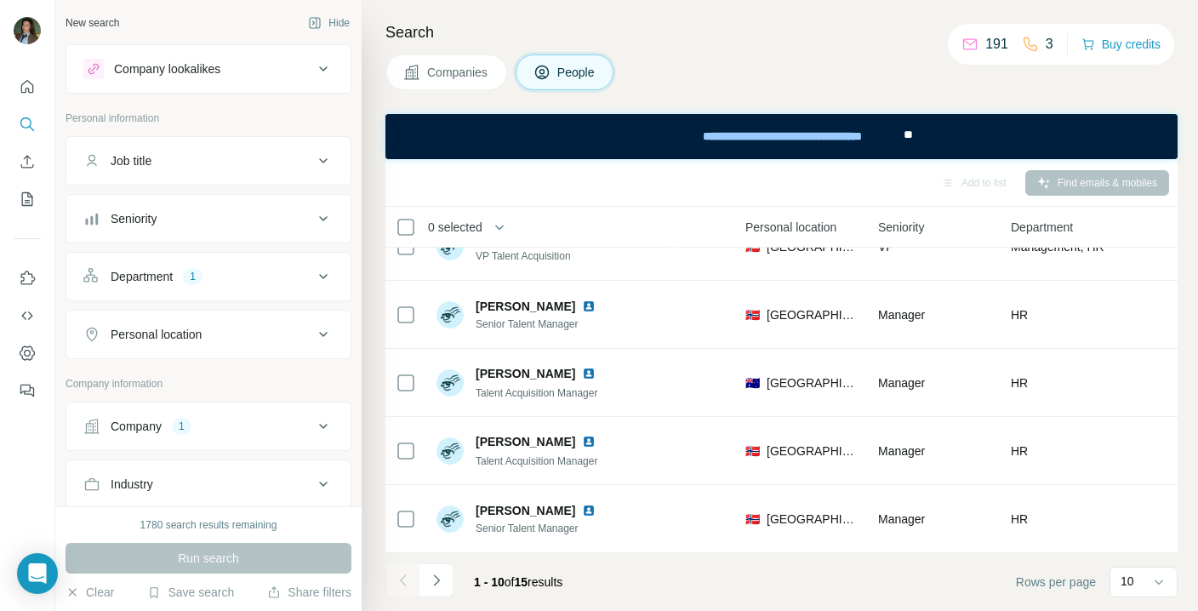
scroll to position [375, 525]
click at [445, 580] on button "Navigate to next page" at bounding box center [437, 580] width 34 height 34
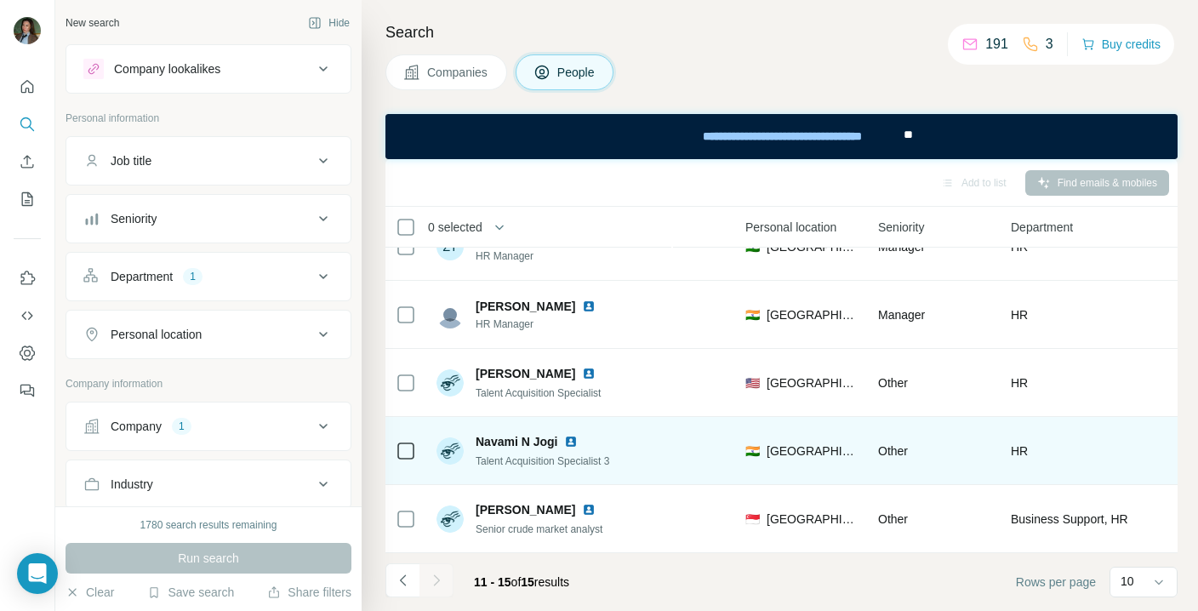
scroll to position [0, 525]
